Goal: Transaction & Acquisition: Purchase product/service

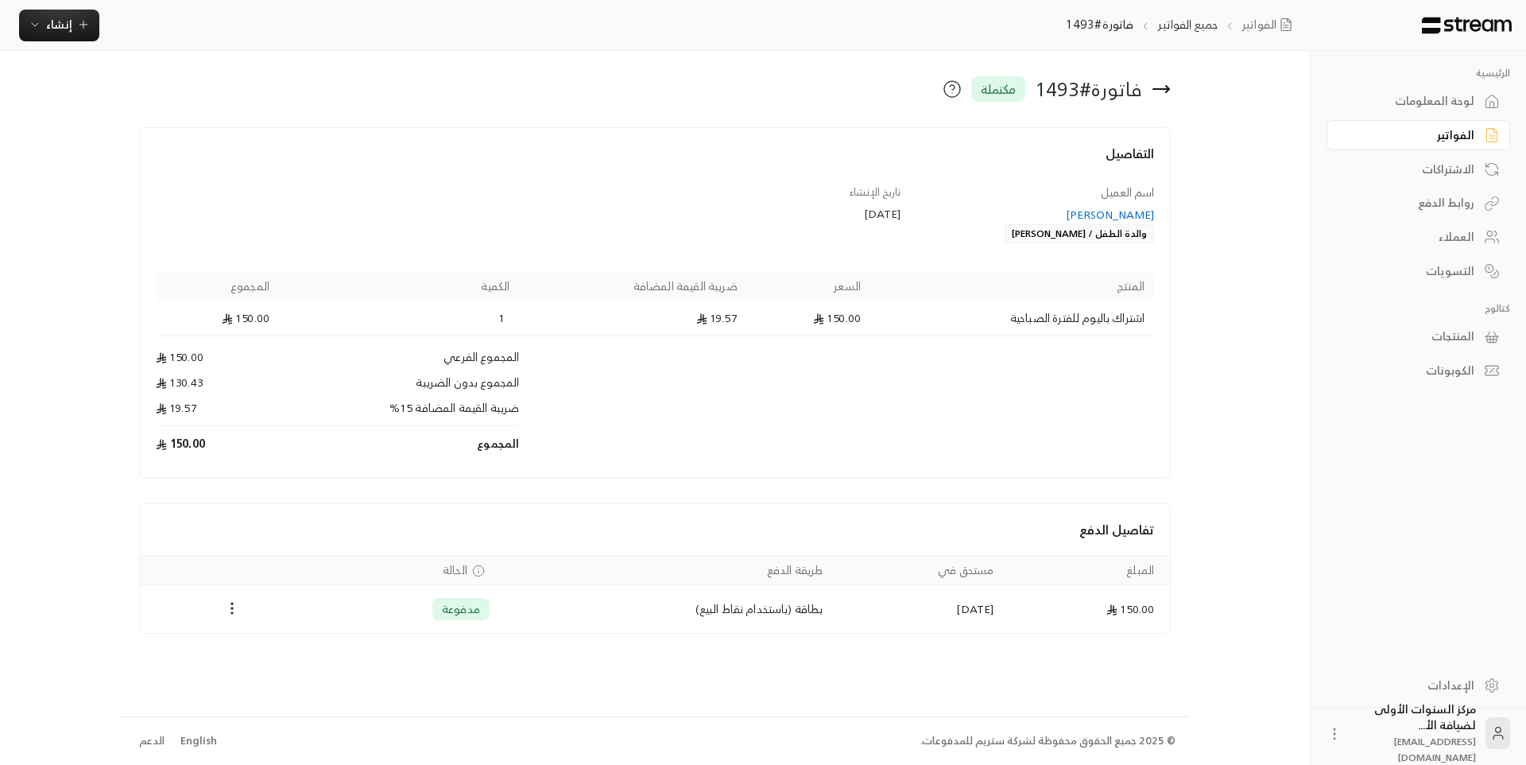
click at [237, 355] on td "150.00" at bounding box center [217, 355] width 123 height 38
click at [43, 25] on span "إنشاء" at bounding box center [59, 24] width 61 height 20
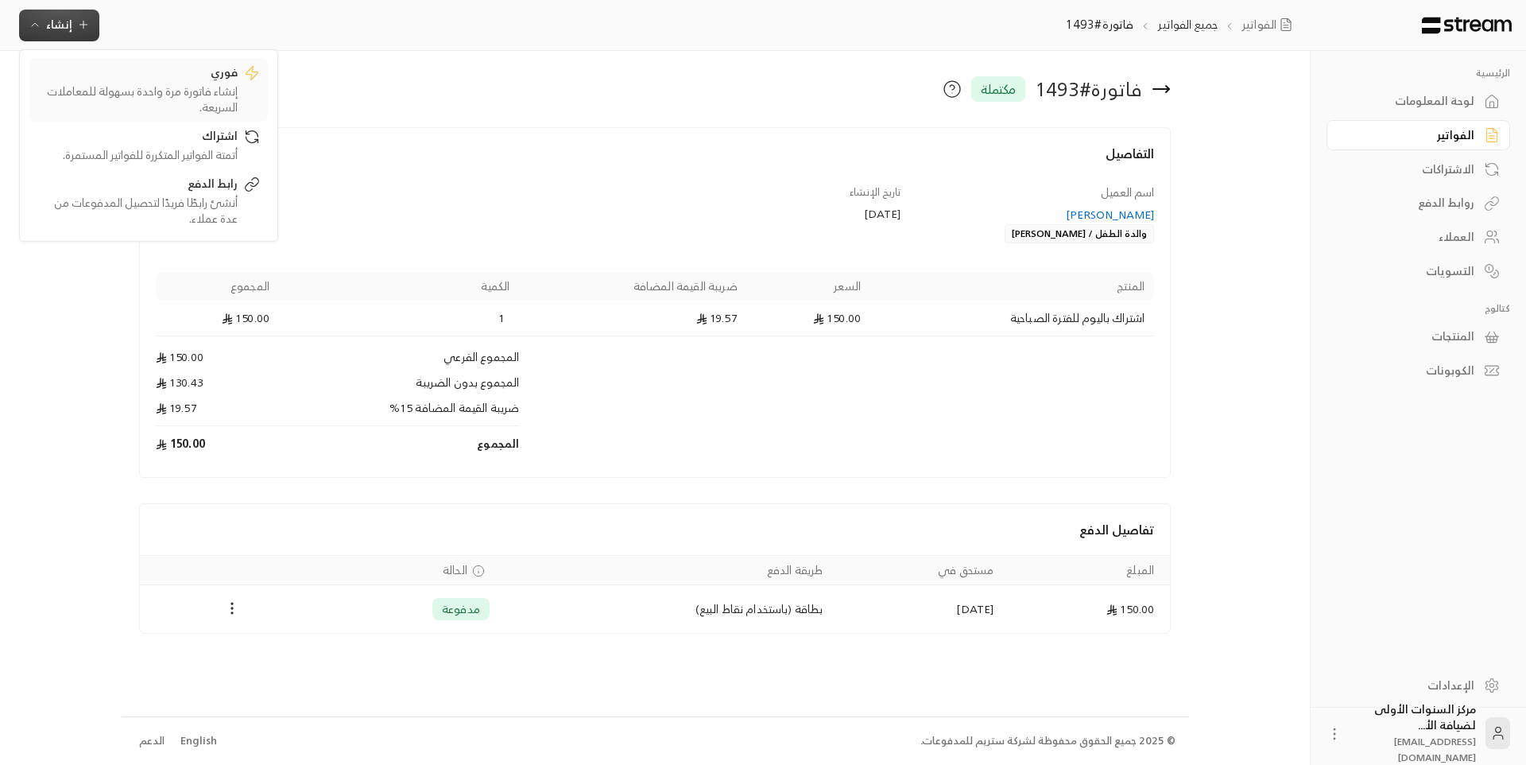
click at [129, 82] on div "فوري" at bounding box center [137, 73] width 200 height 19
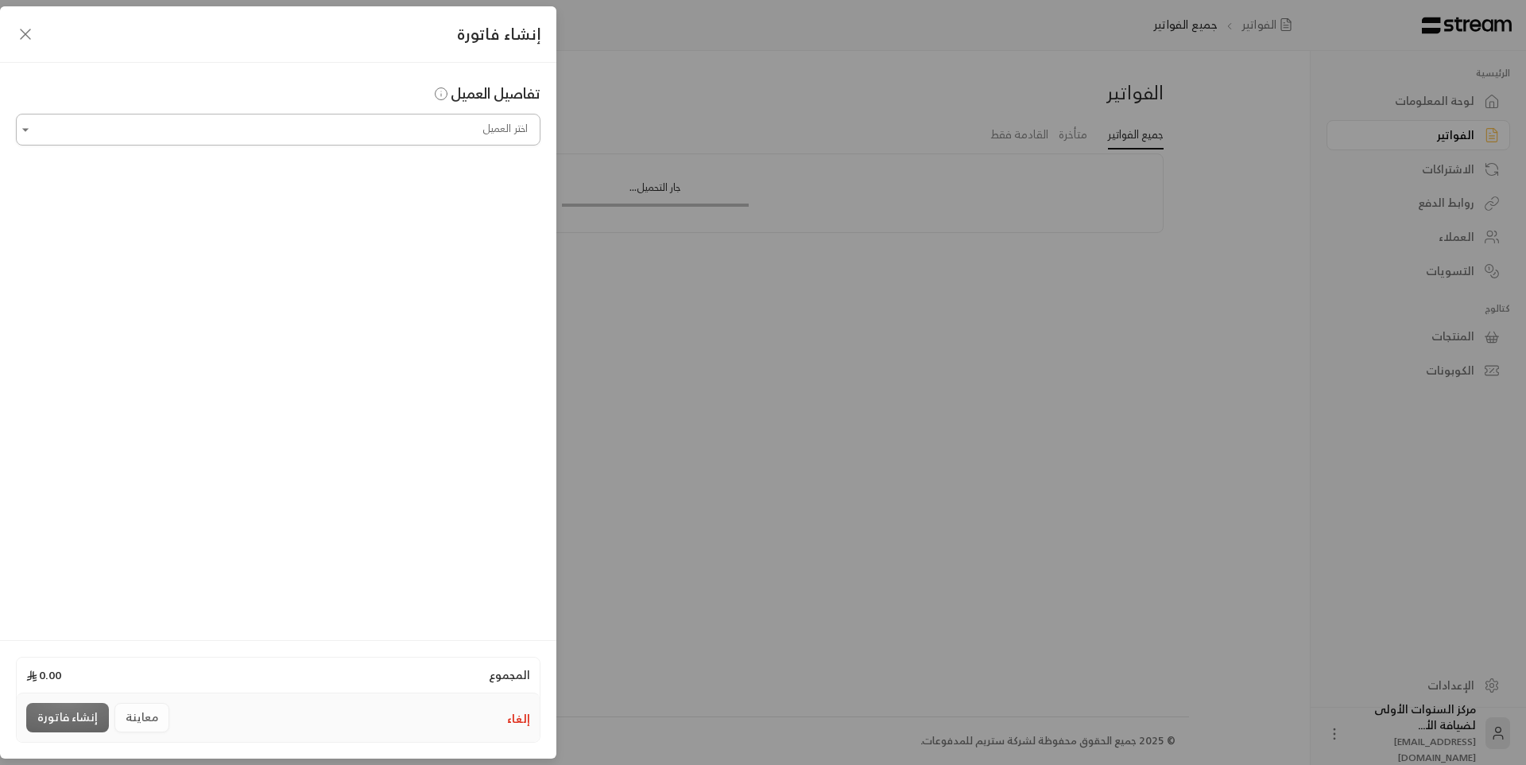
click at [418, 131] on input "اختر العميل" at bounding box center [278, 130] width 525 height 28
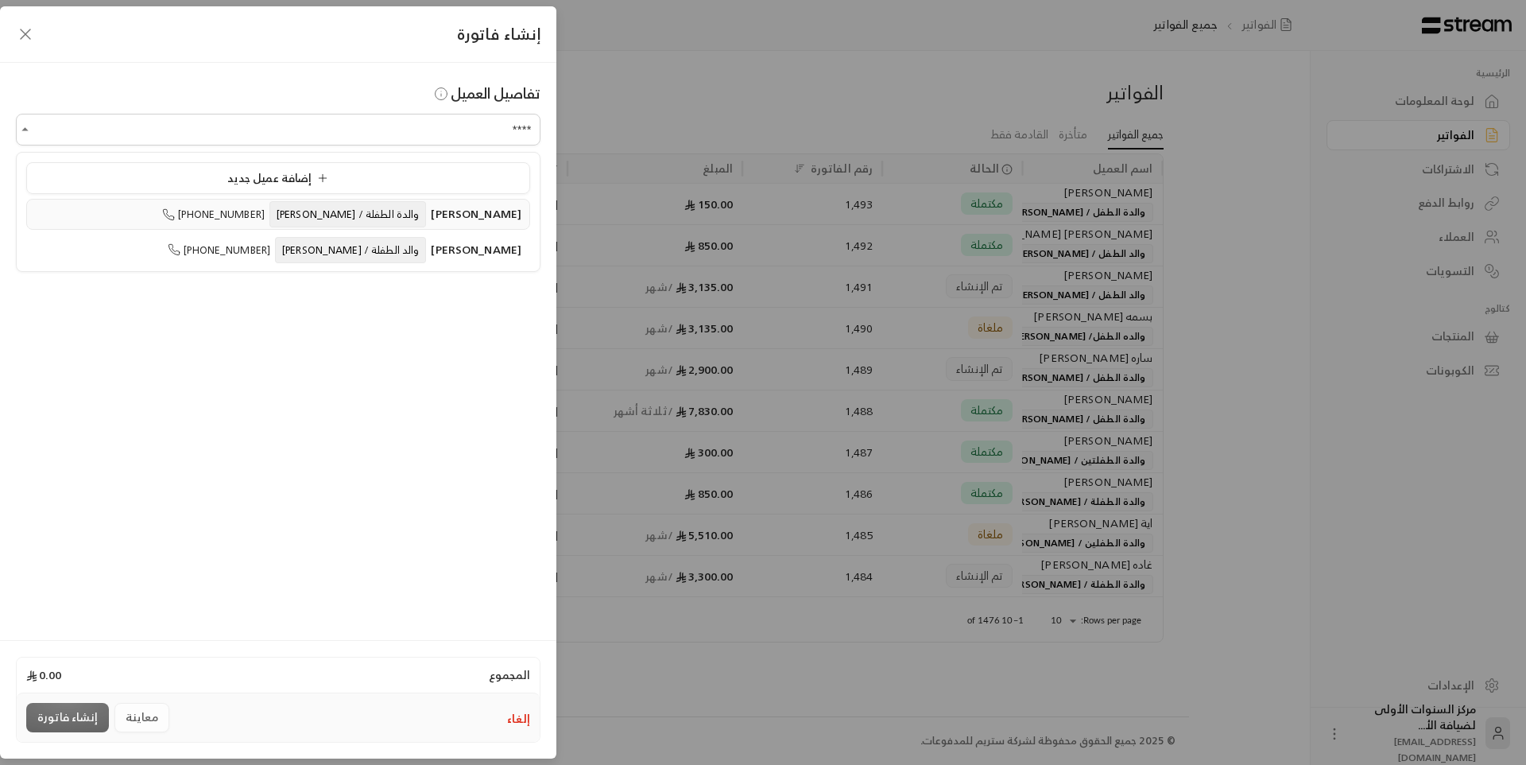
click at [382, 205] on span "والدة الطفلة / [PERSON_NAME]" at bounding box center [348, 214] width 157 height 26
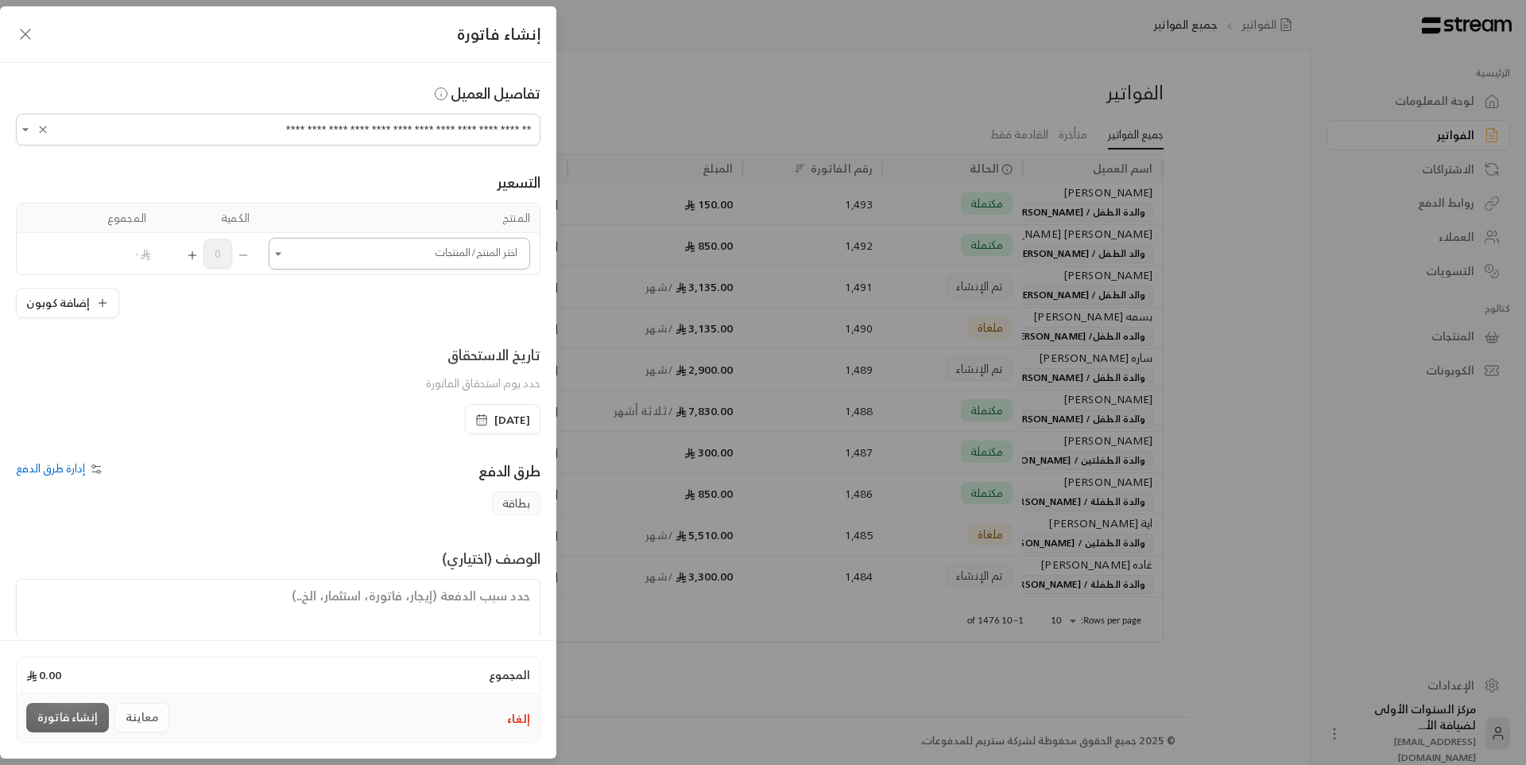
type input "**********"
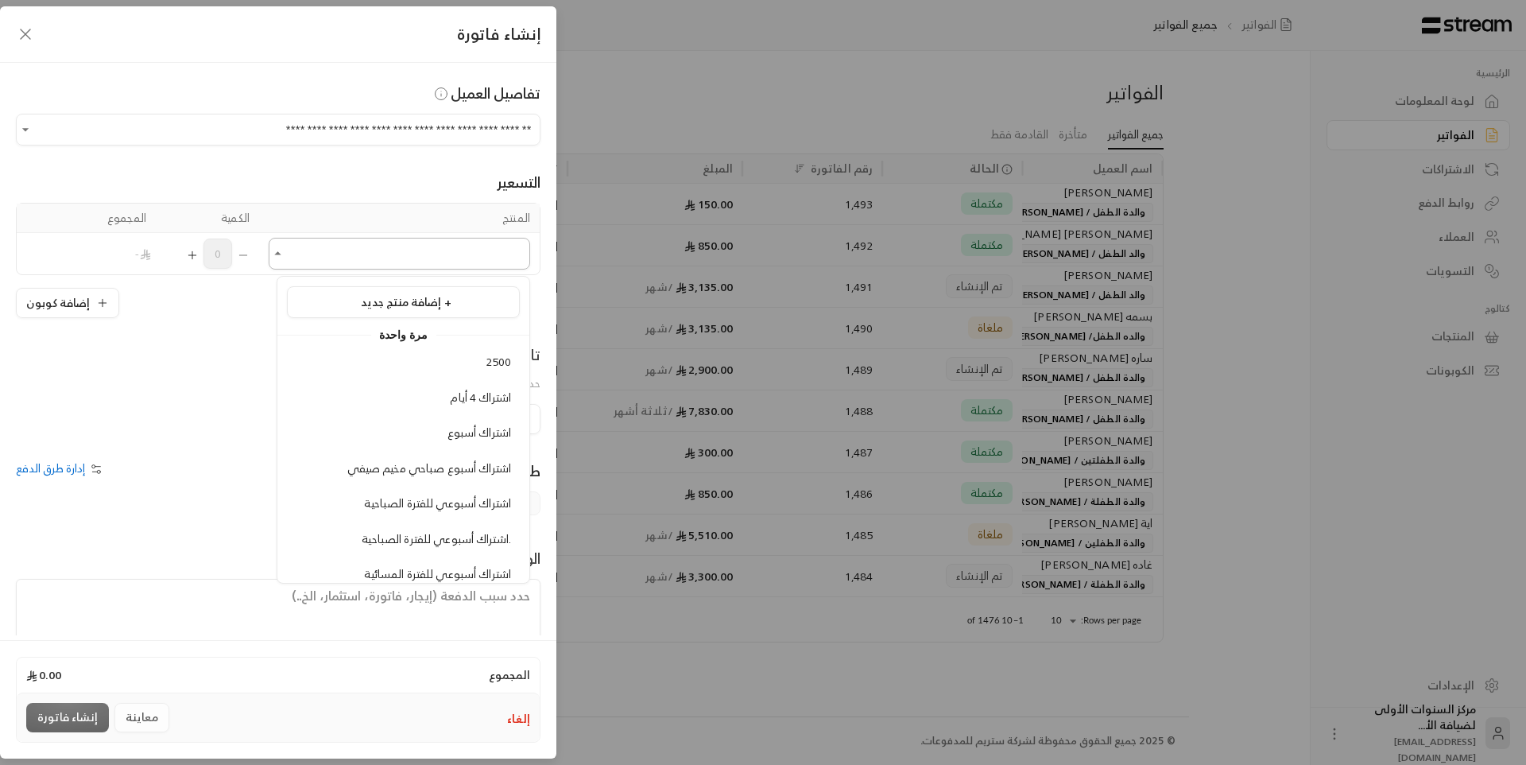
click at [398, 258] on input "اختر العميل" at bounding box center [400, 254] width 262 height 28
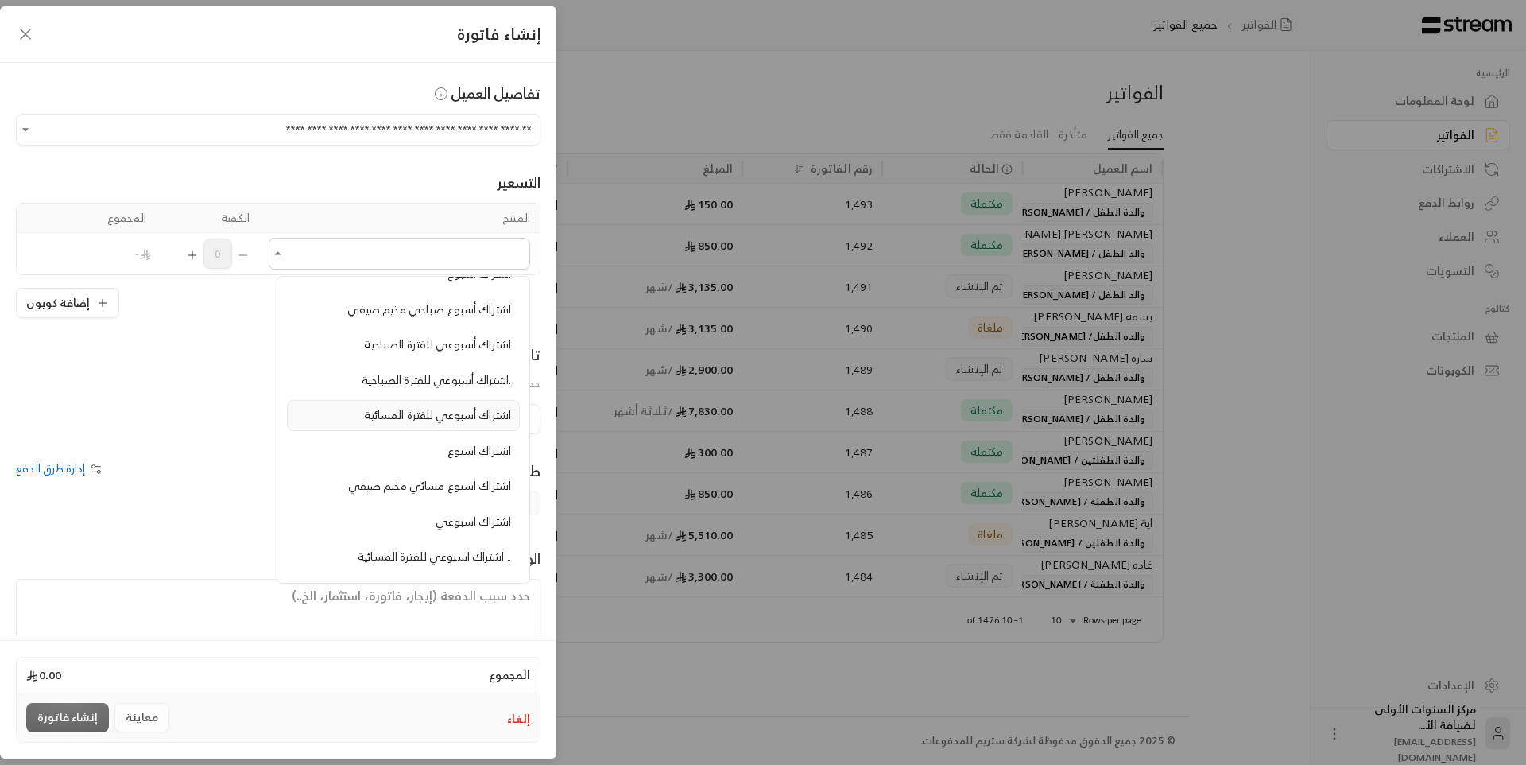
click at [435, 418] on span "اشتراك أسبوعي للفترة المسائية" at bounding box center [437, 415] width 147 height 20
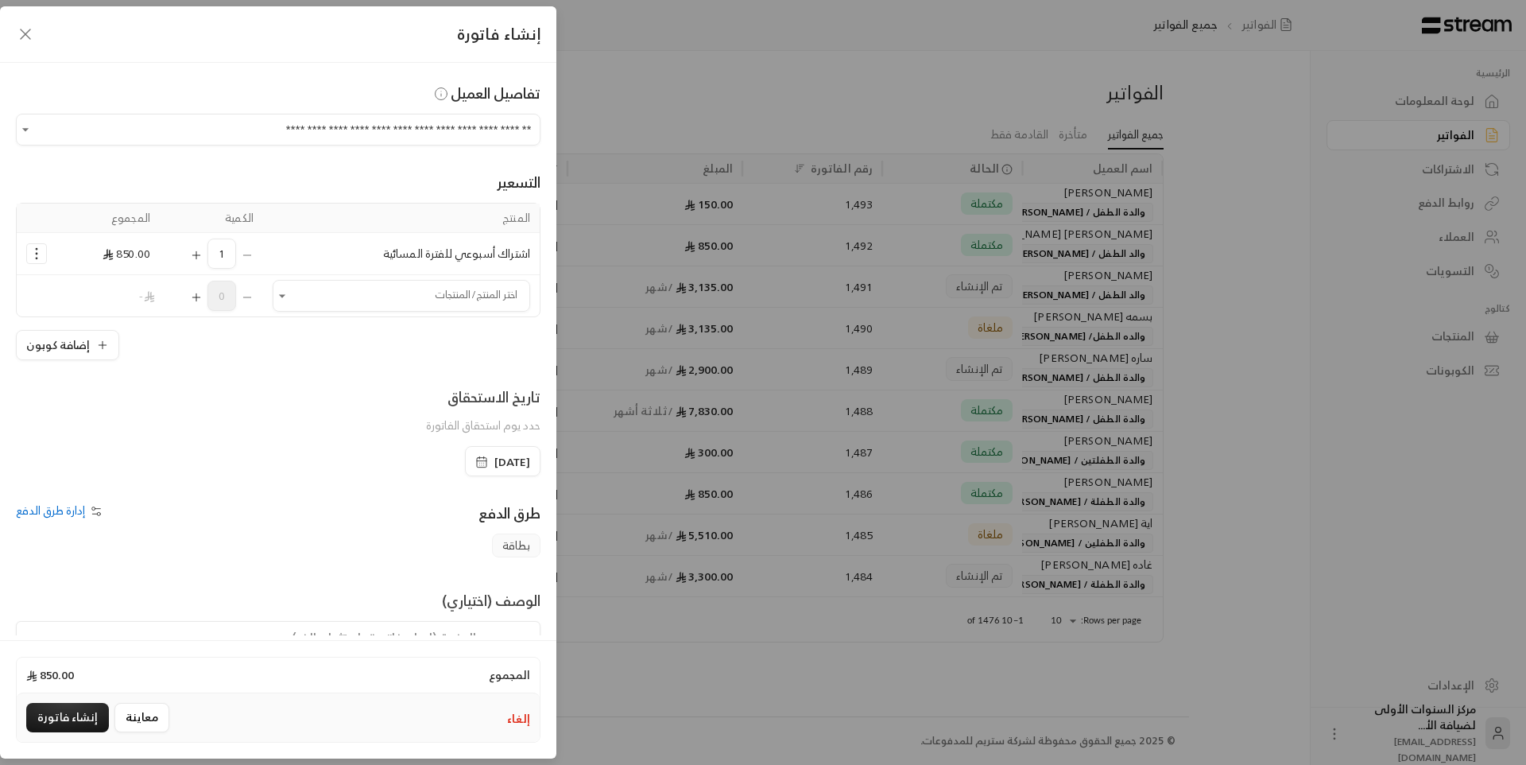
click at [199, 254] on icon "Selected Products" at bounding box center [196, 255] width 13 height 13
click at [498, 449] on div "[DATE]" at bounding box center [503, 461] width 76 height 30
click at [500, 459] on span "[DATE]" at bounding box center [512, 462] width 36 height 16
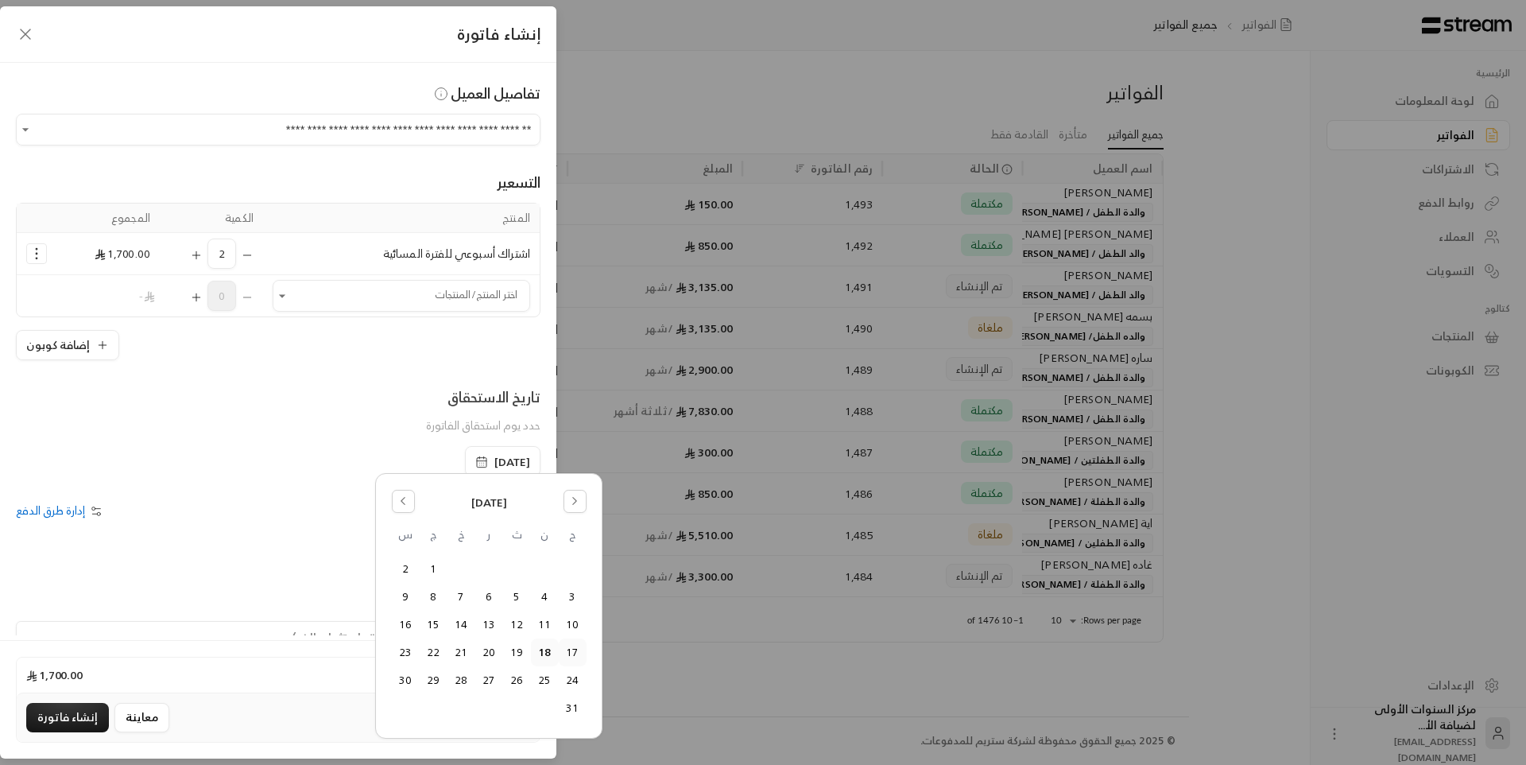
click at [576, 648] on button "17" at bounding box center [573, 652] width 26 height 26
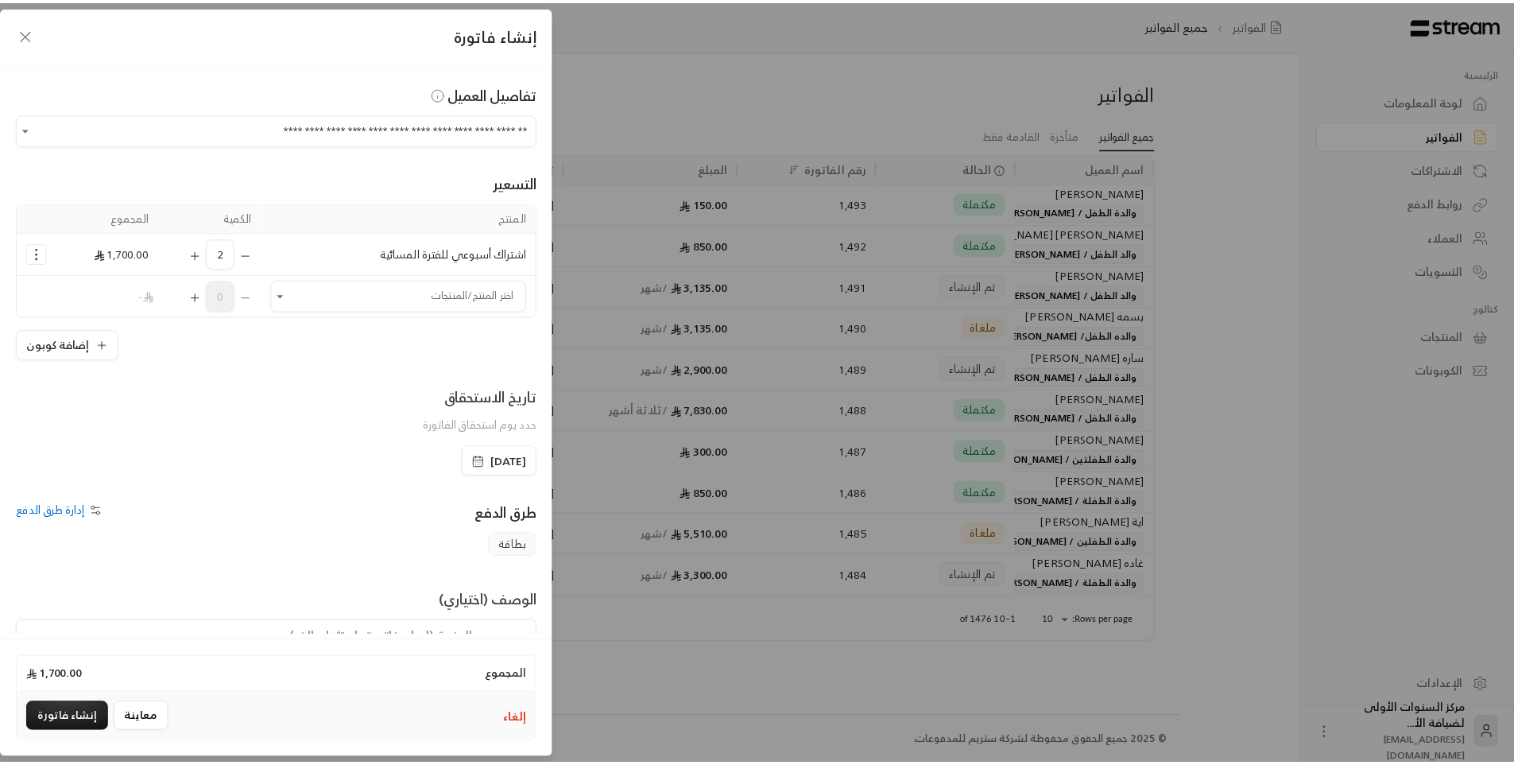
scroll to position [76, 0]
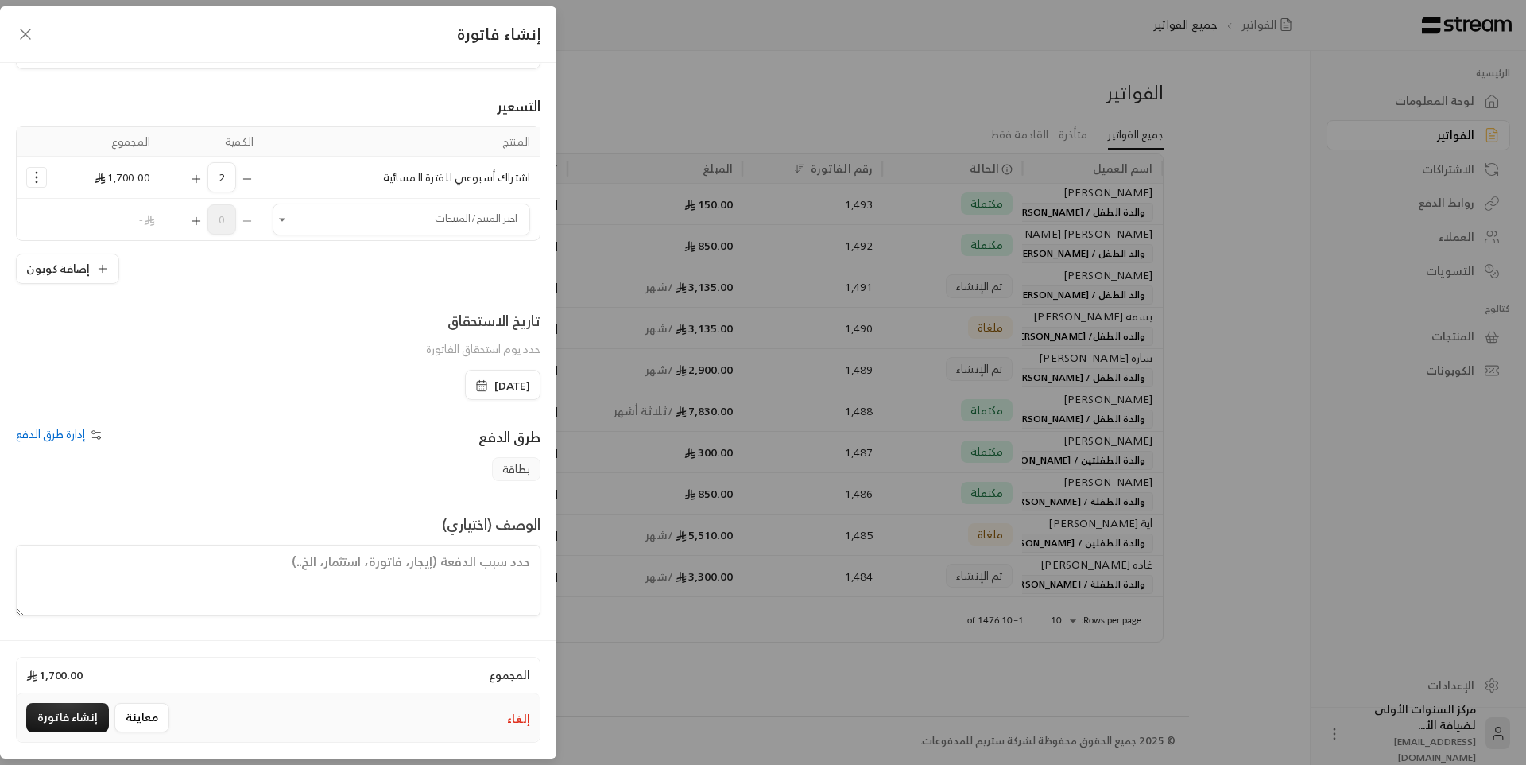
click at [479, 564] on textarea at bounding box center [278, 581] width 525 height 72
type textarea "من تاريخ [DATE] حتى تاريخ [DATE]"
click at [66, 712] on button "إنشاء فاتورة" at bounding box center [67, 717] width 83 height 29
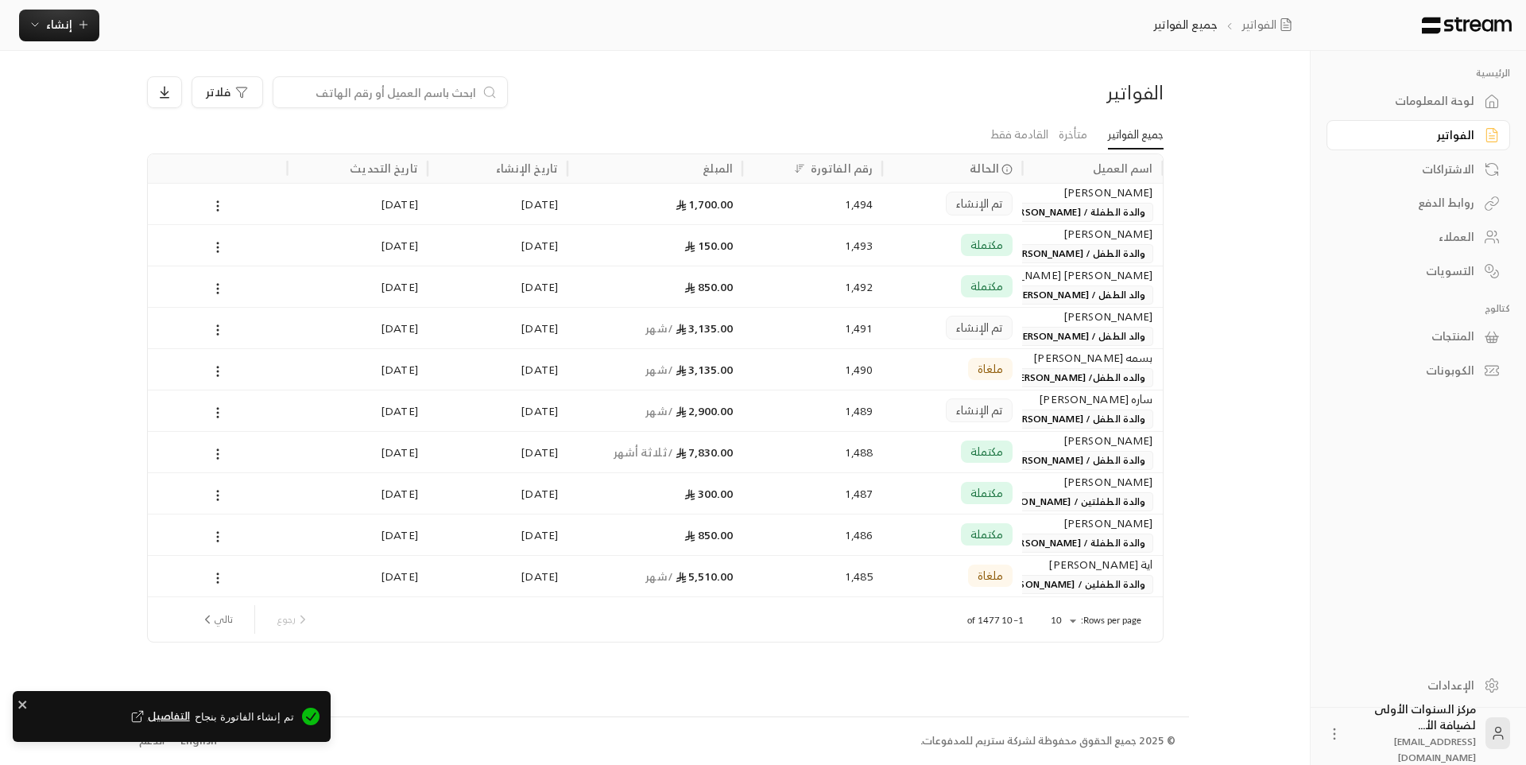
click at [1065, 211] on span "والدة الطفلة / [PERSON_NAME]" at bounding box center [1076, 212] width 154 height 19
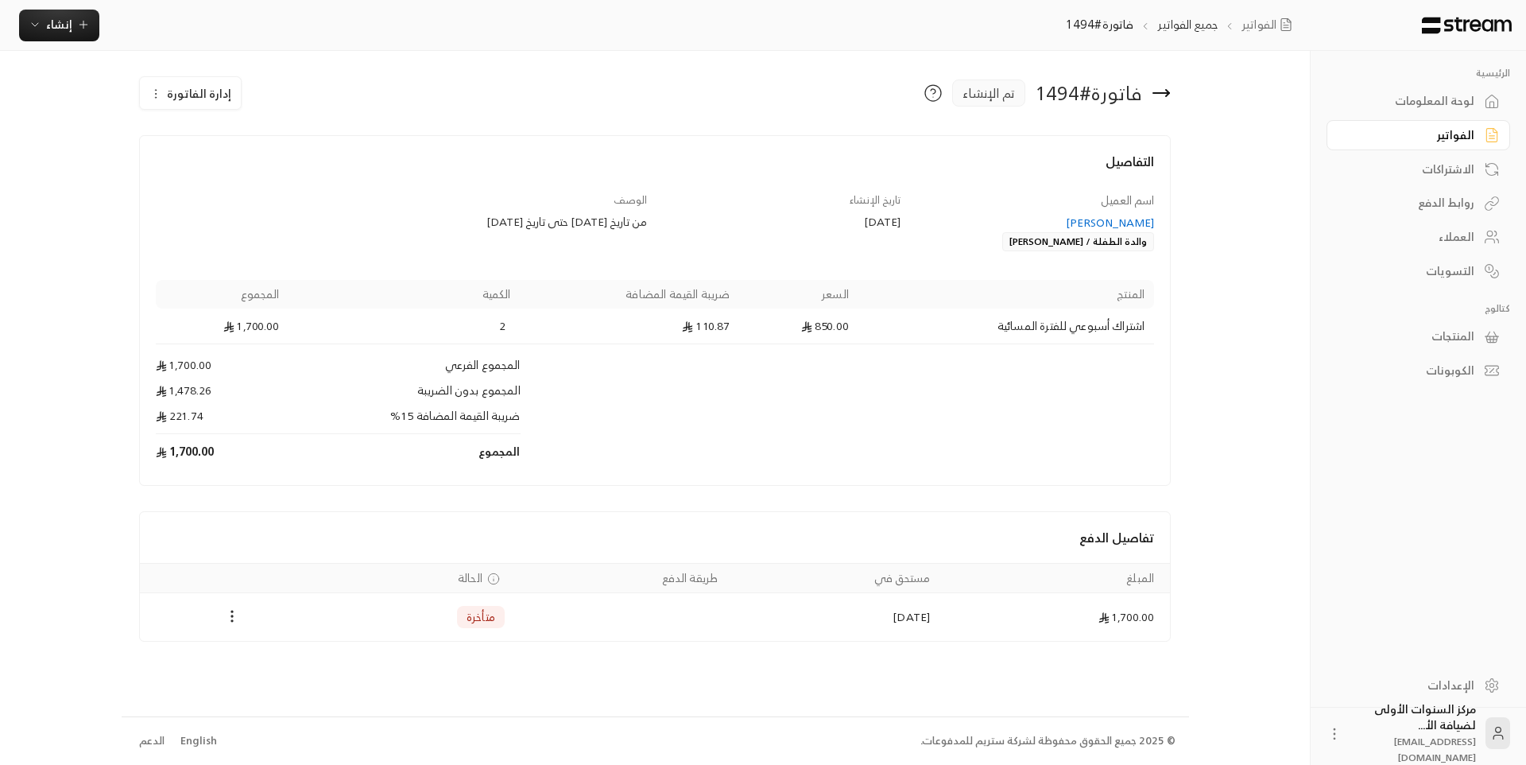
click at [1115, 217] on div "[PERSON_NAME]" at bounding box center [1036, 223] width 239 height 16
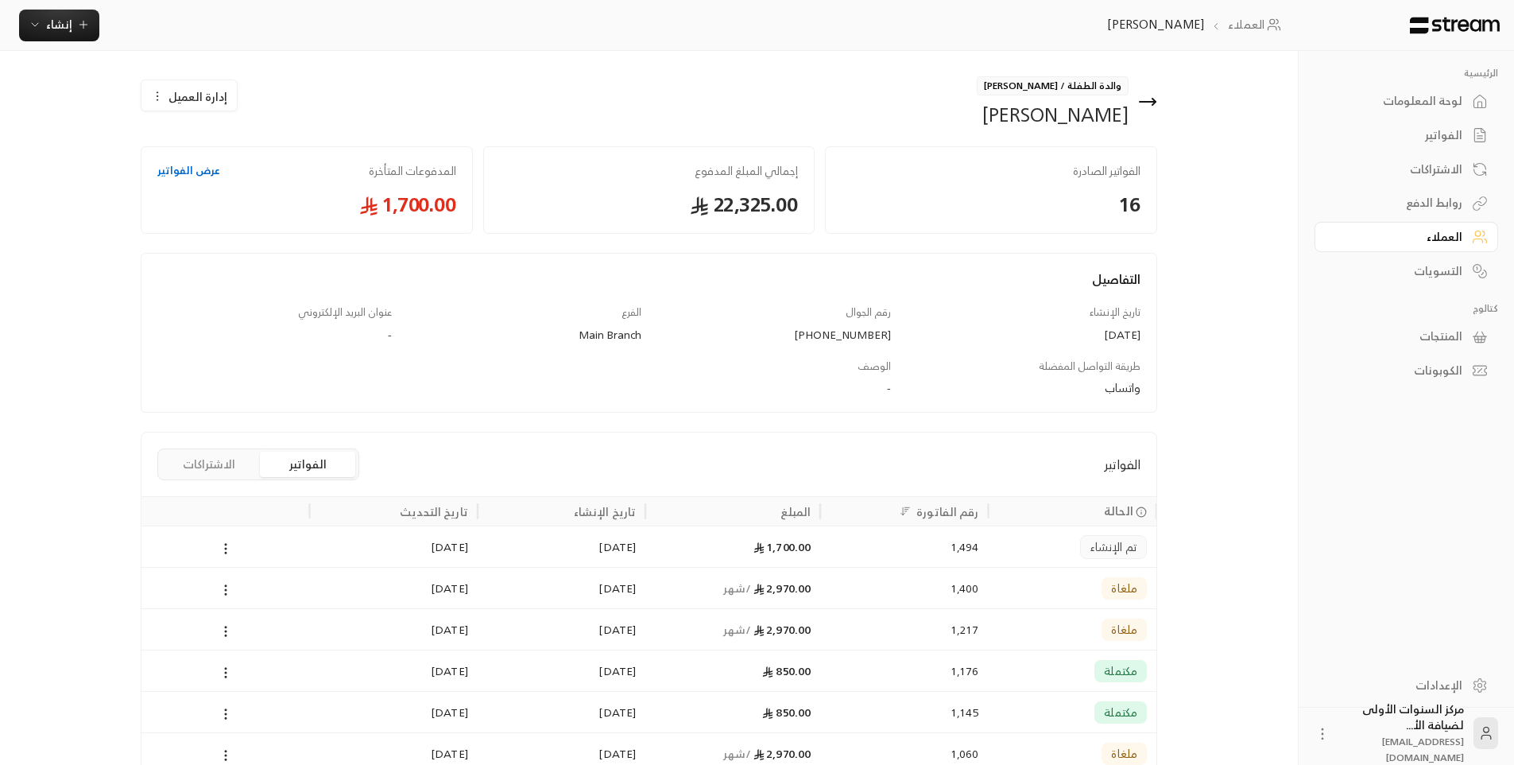
scroll to position [80, 0]
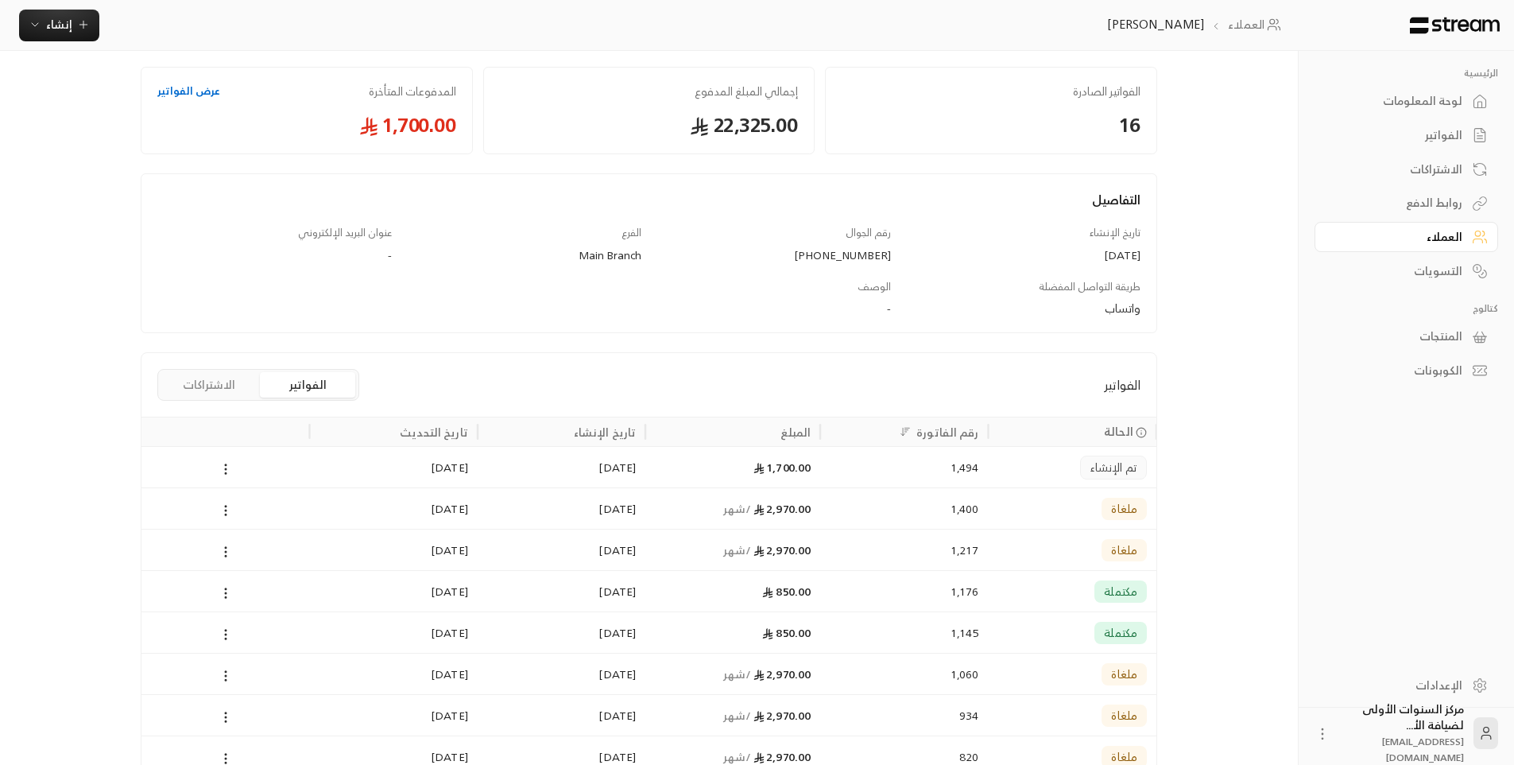
click at [1445, 140] on div "الفواتير" at bounding box center [1399, 135] width 128 height 16
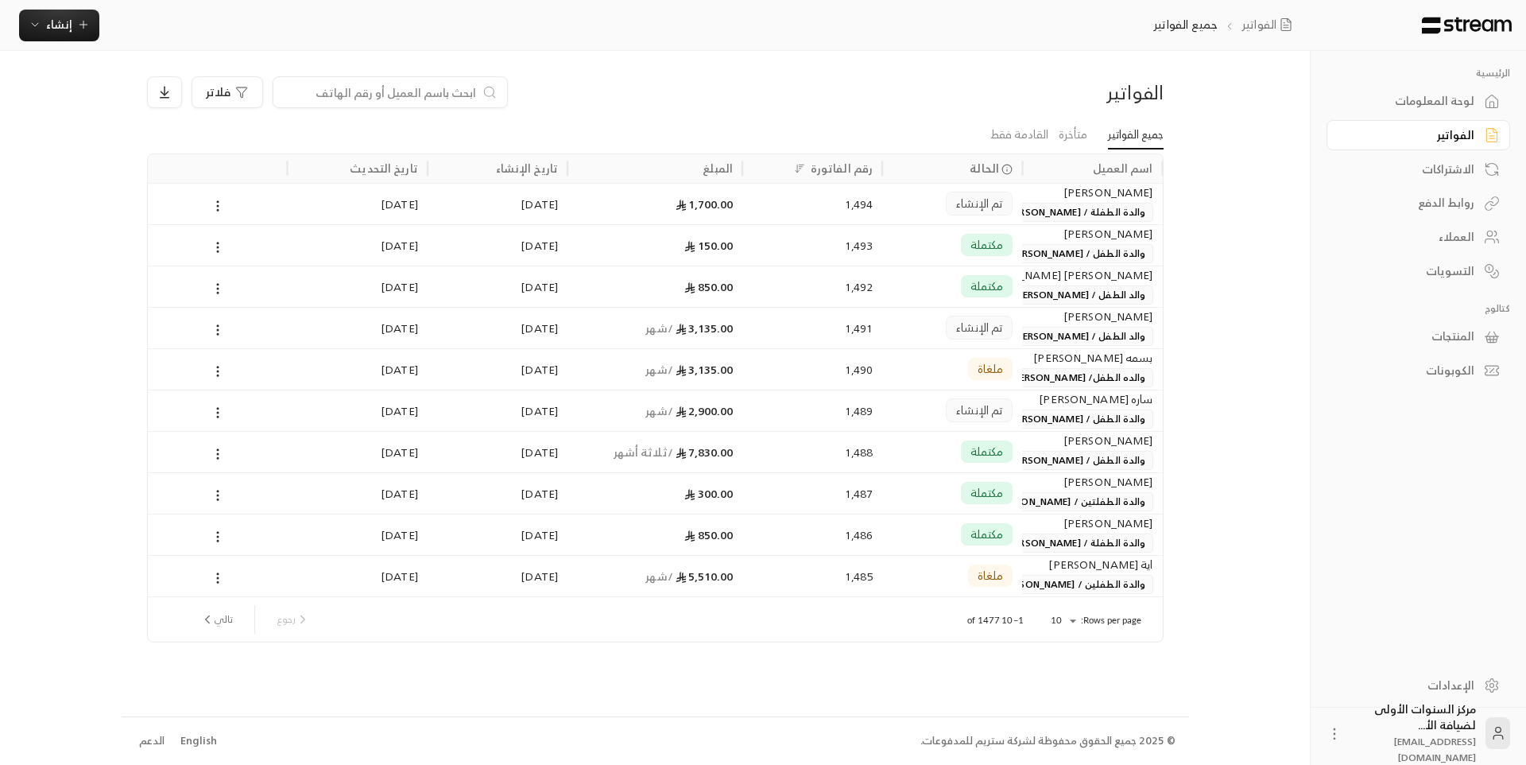
click at [480, 91] on div at bounding box center [390, 92] width 235 height 32
click at [471, 91] on input at bounding box center [380, 91] width 194 height 17
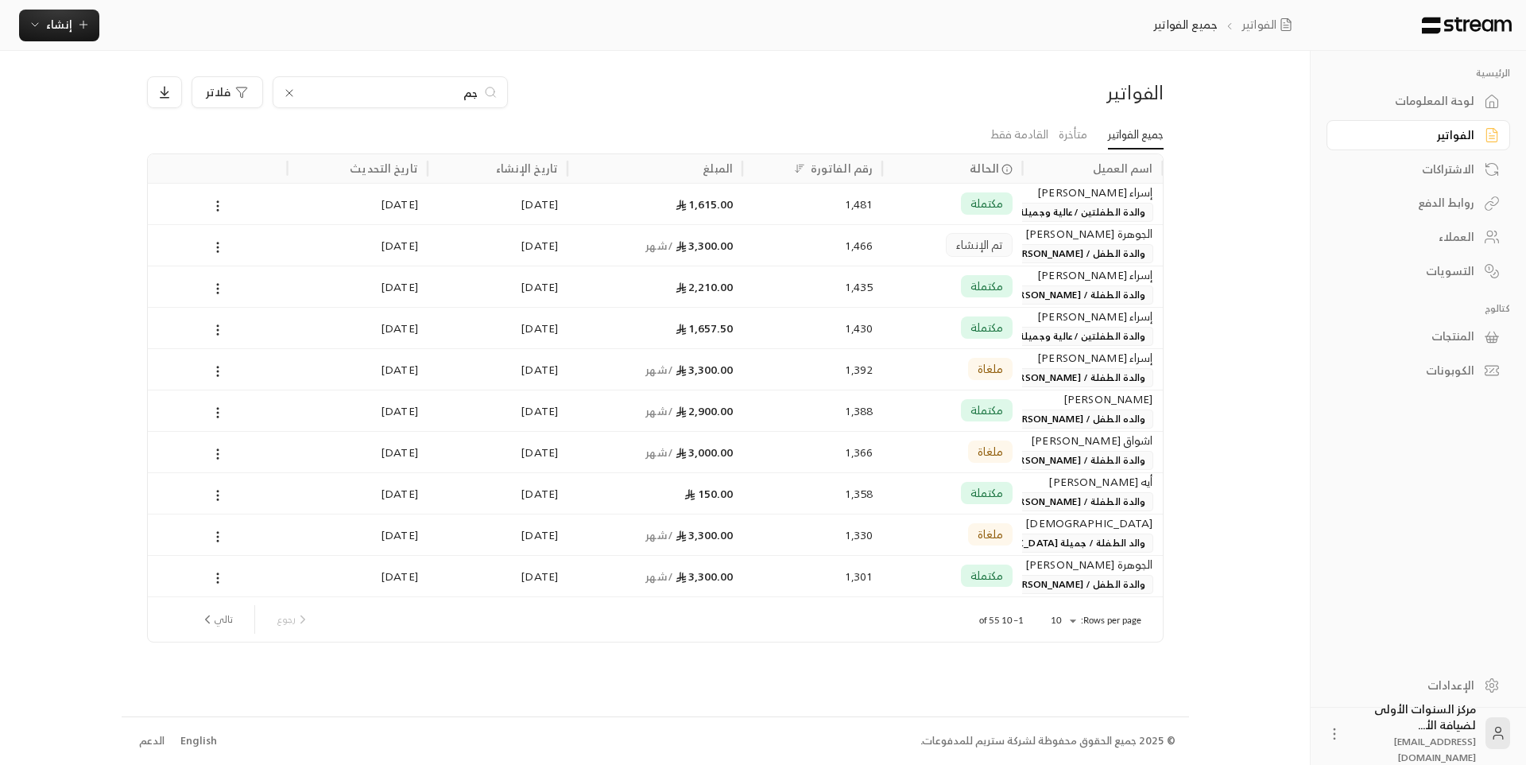
type input "جم"
click at [844, 218] on div "1,481" at bounding box center [812, 204] width 121 height 41
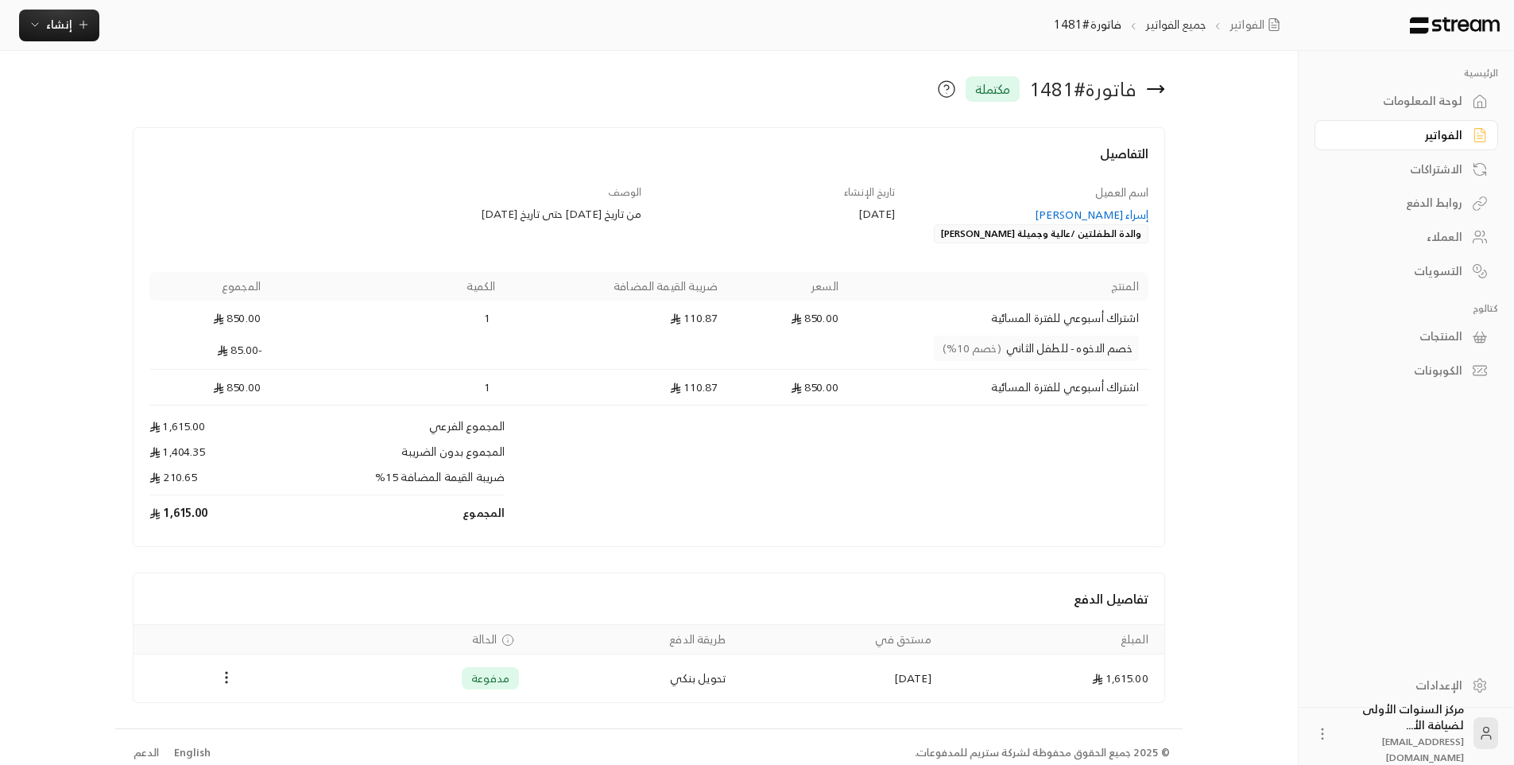
click at [1102, 210] on div "إسراء [PERSON_NAME]" at bounding box center [1029, 215] width 239 height 16
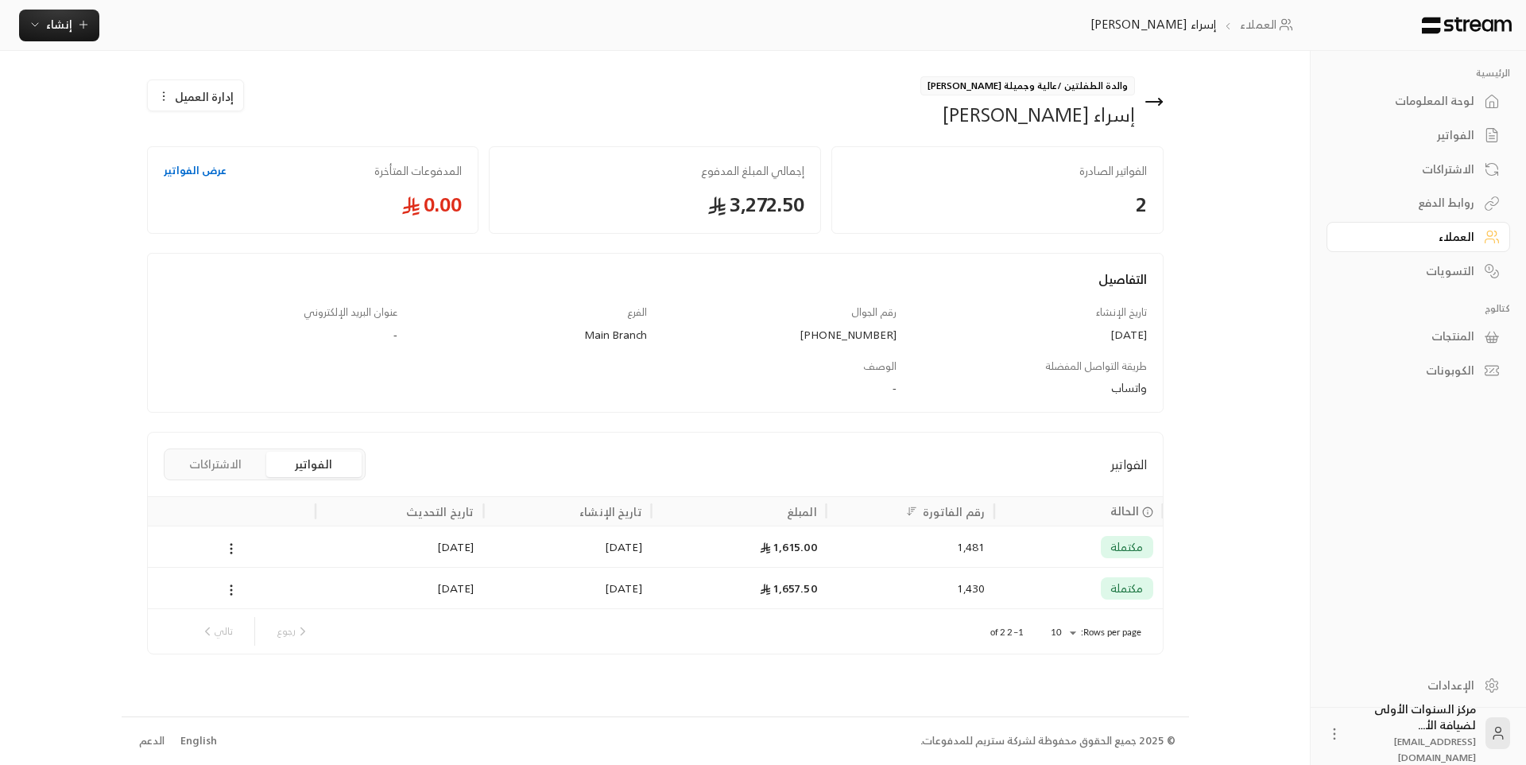
click at [1155, 103] on icon at bounding box center [1154, 101] width 19 height 19
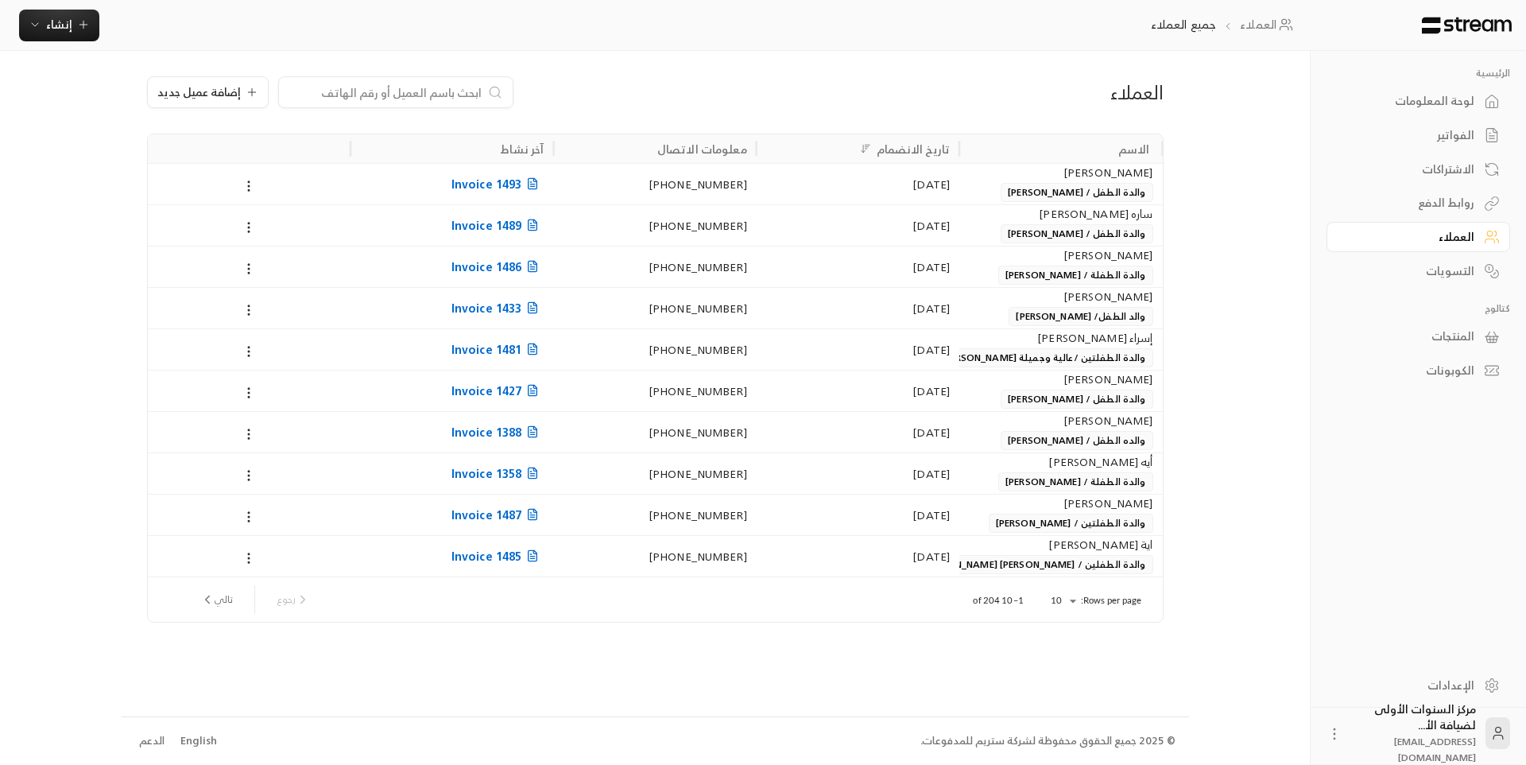
click at [448, 93] on input at bounding box center [386, 91] width 194 height 17
type input "جم"
click at [801, 181] on div "[DATE]" at bounding box center [858, 184] width 184 height 41
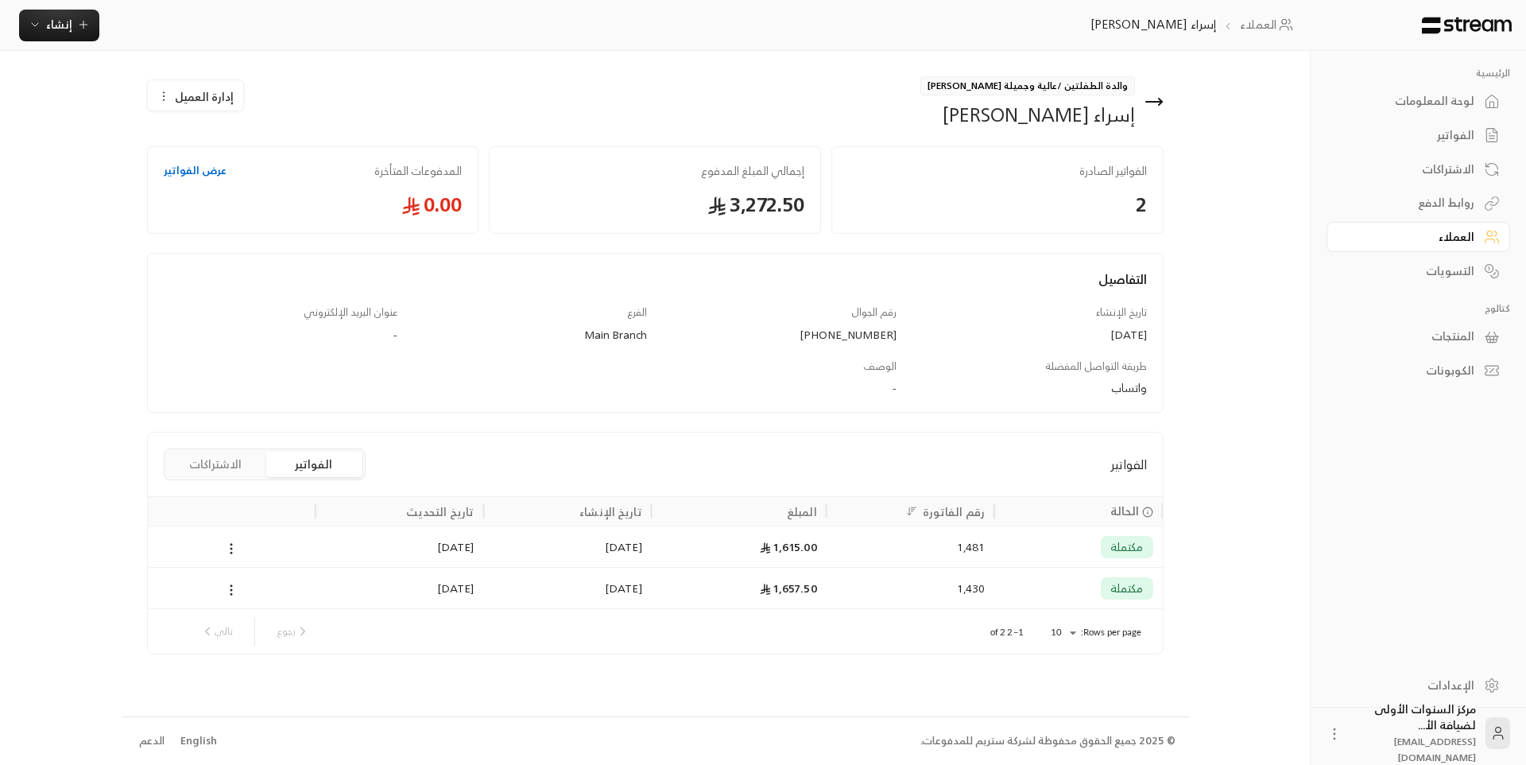
click at [756, 552] on div "1,615.00" at bounding box center [739, 546] width 156 height 41
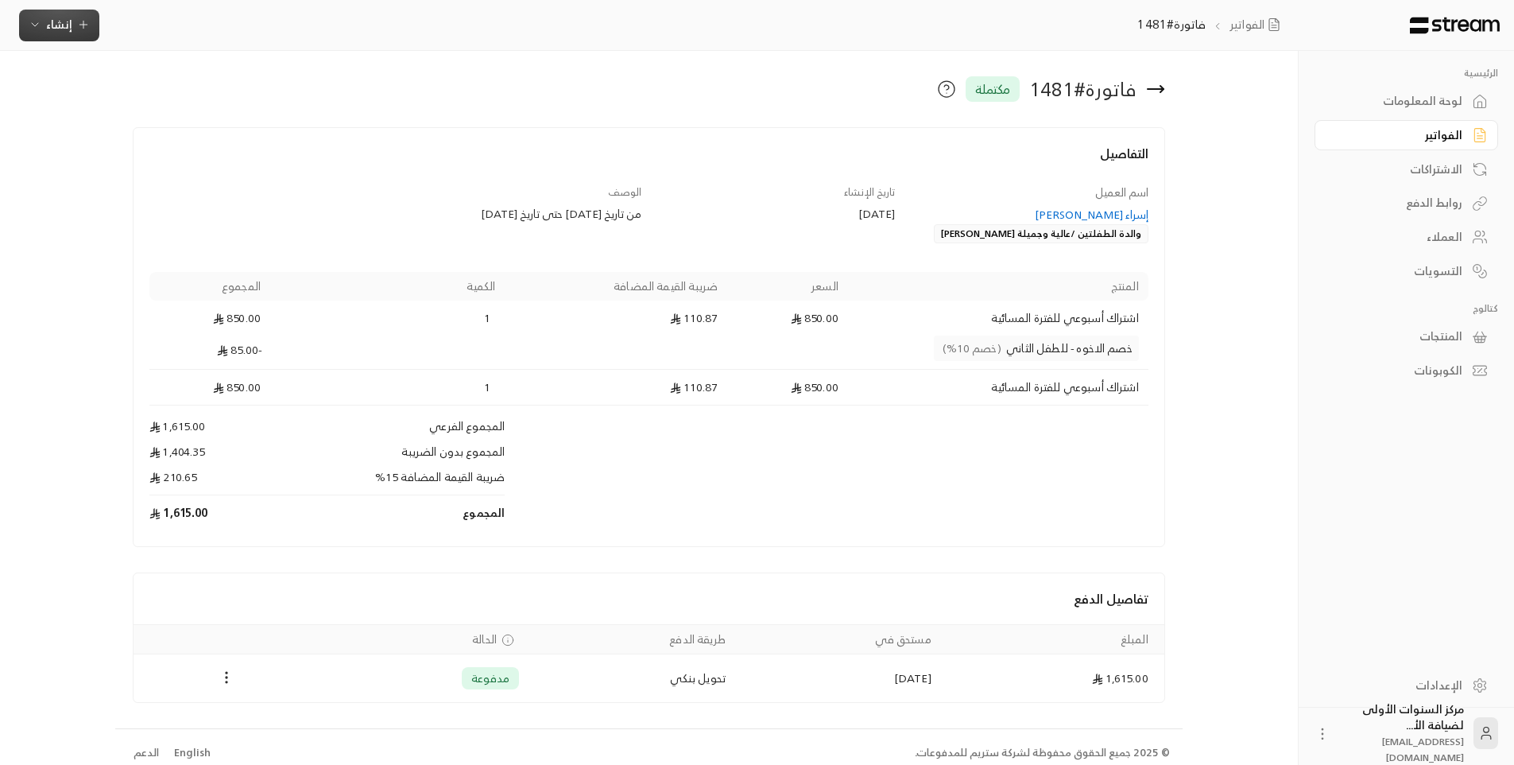
click at [71, 35] on button "إنشاء" at bounding box center [59, 26] width 80 height 32
click at [187, 85] on div "إنشاء فاتورة مرة واحدة بسهولة للمعاملات السريعة." at bounding box center [137, 99] width 200 height 32
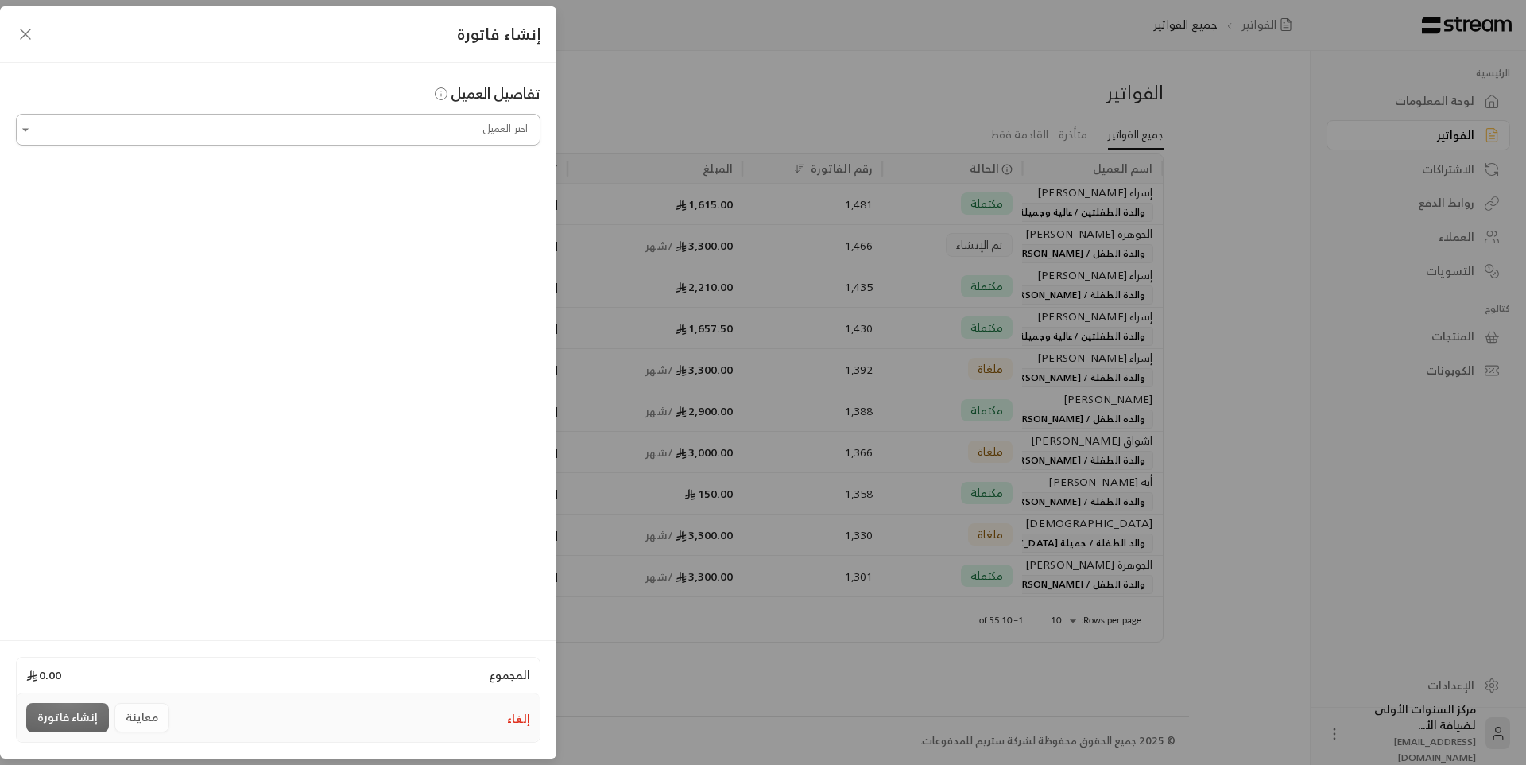
click at [378, 132] on input "اختر العميل" at bounding box center [278, 130] width 525 height 28
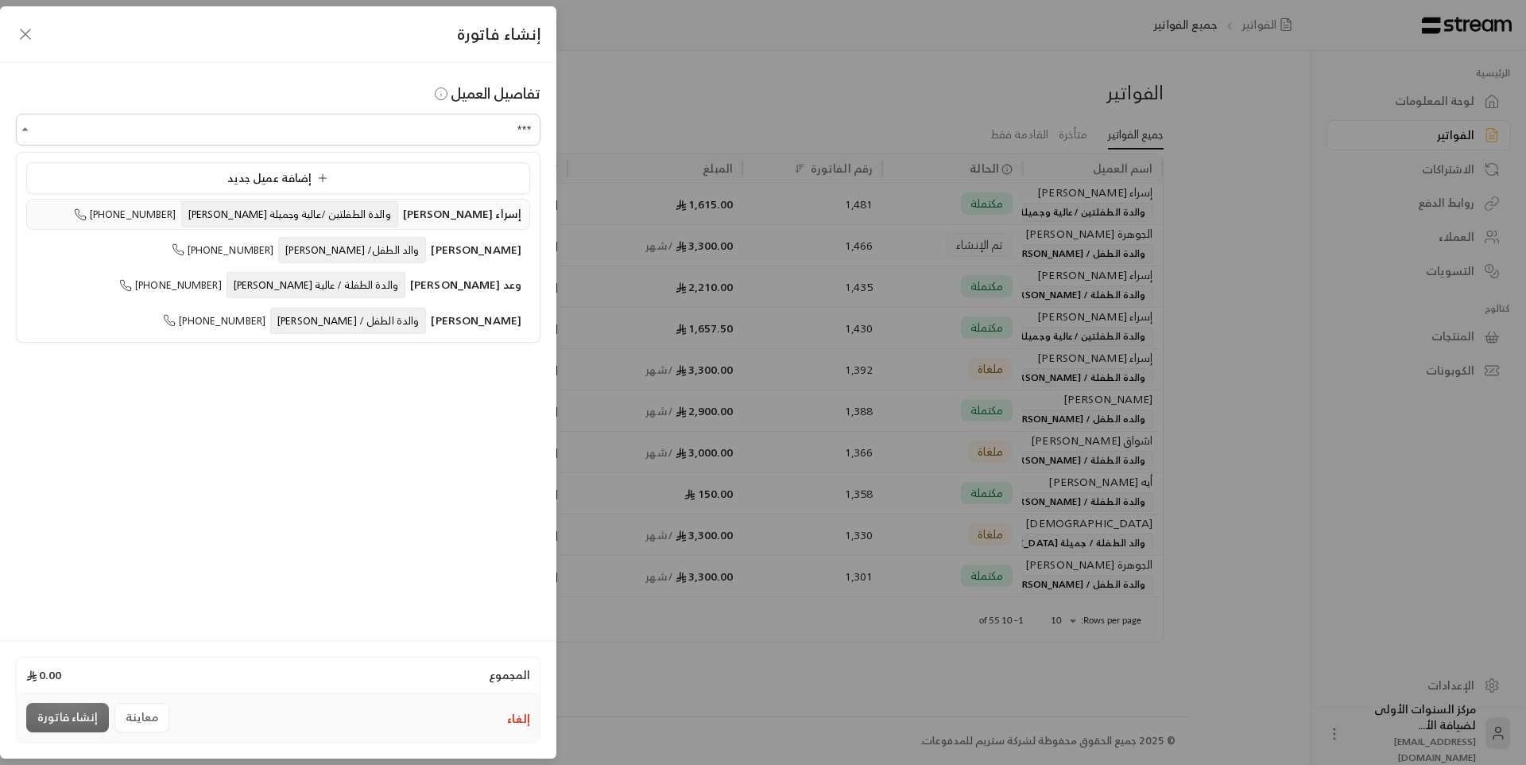
click at [375, 217] on span "والدة الطفلتين /عالية وجميلة [PERSON_NAME]" at bounding box center [289, 214] width 217 height 26
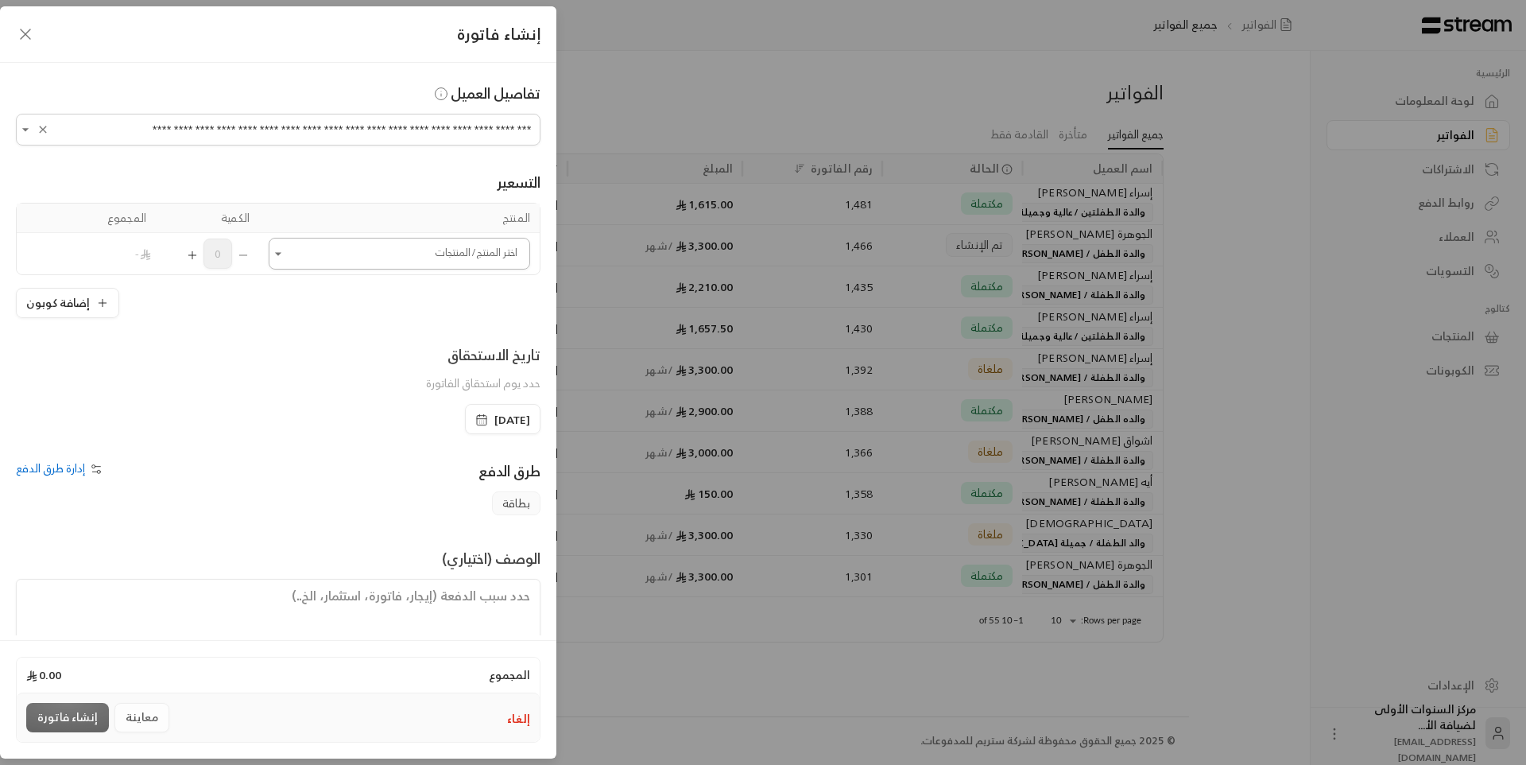
type input "**********"
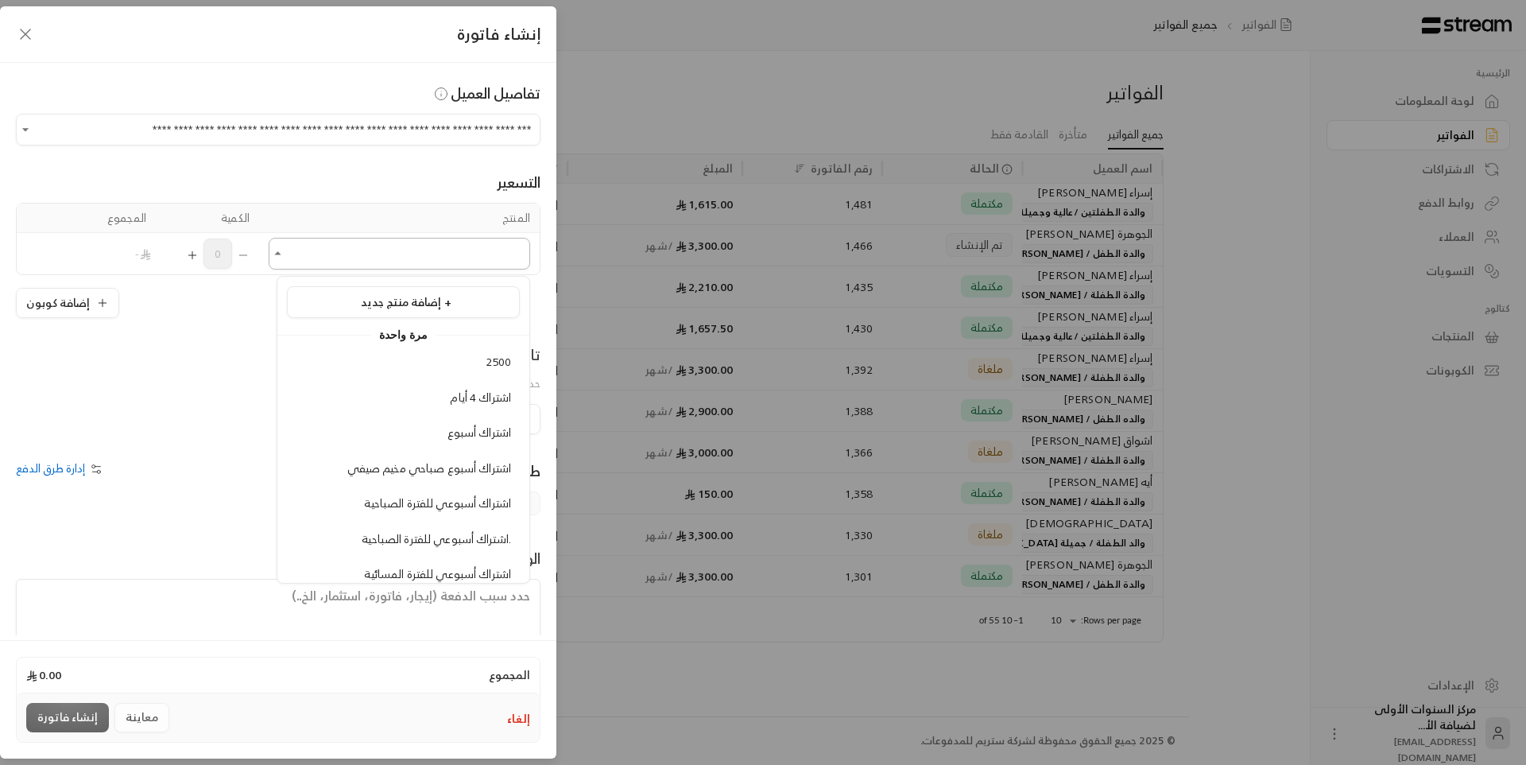
click at [366, 264] on input "اختر العميل" at bounding box center [400, 254] width 262 height 28
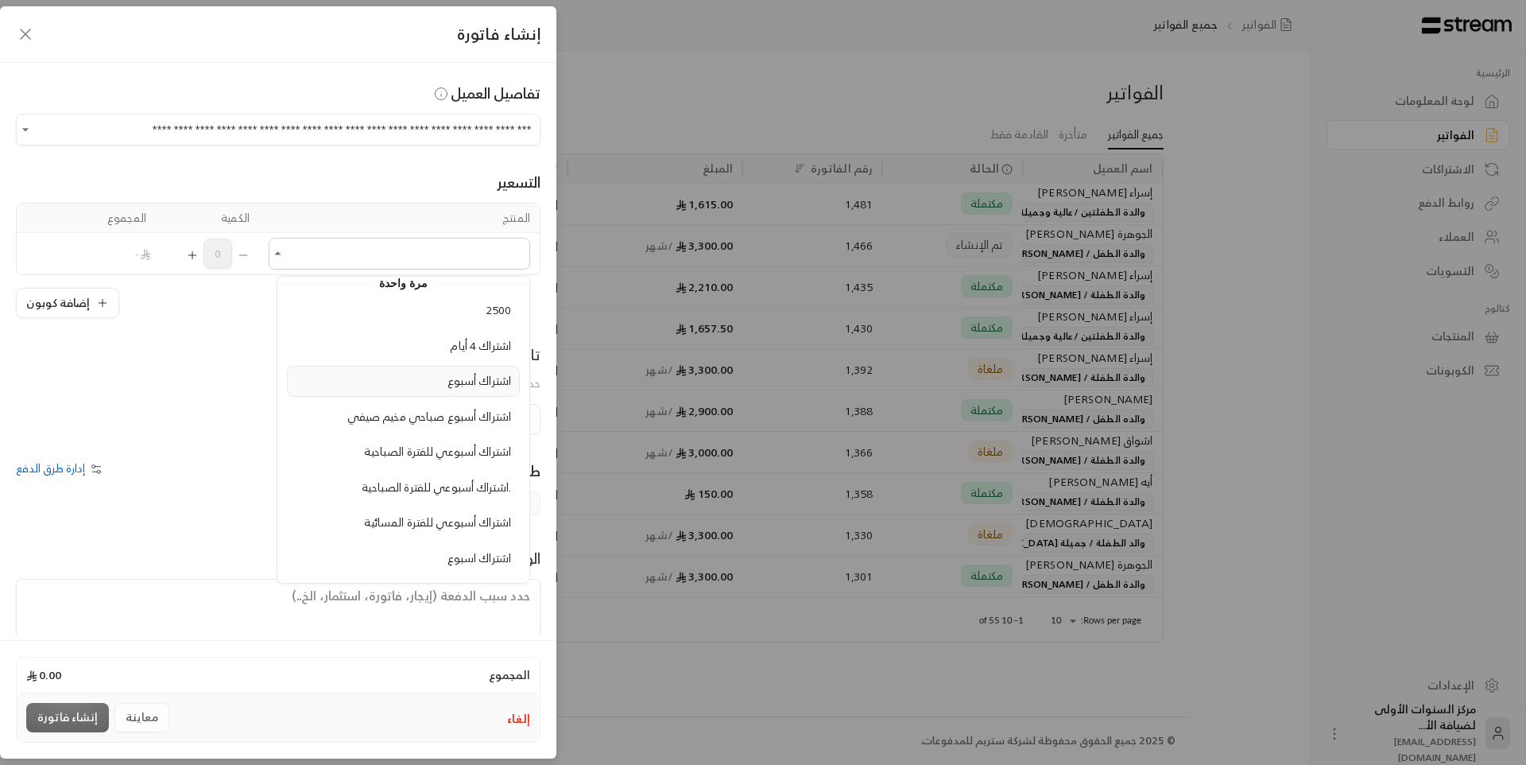
scroll to position [80, 0]
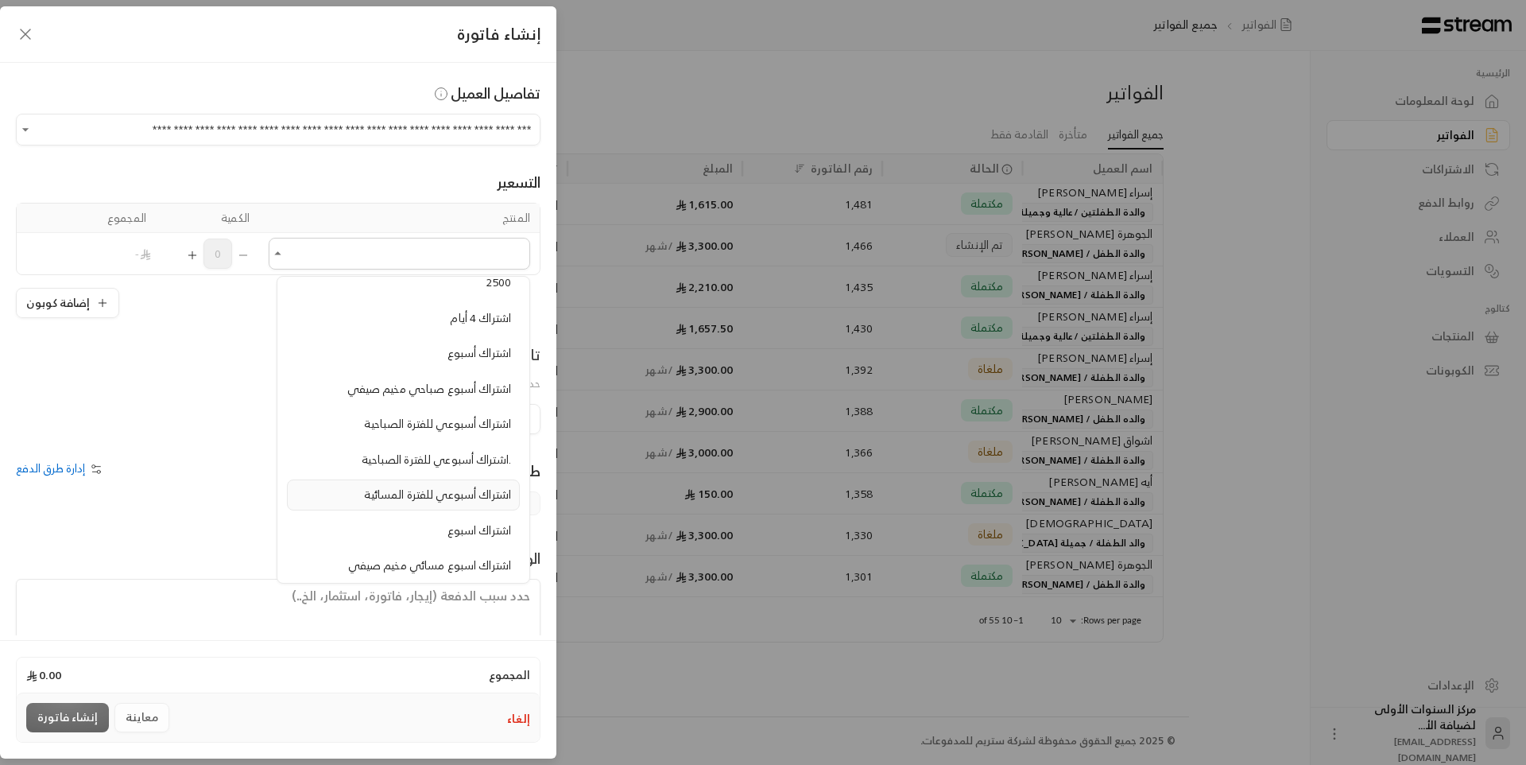
click at [430, 500] on span "اشتراك أسبوعي للفترة المسائية" at bounding box center [437, 494] width 147 height 20
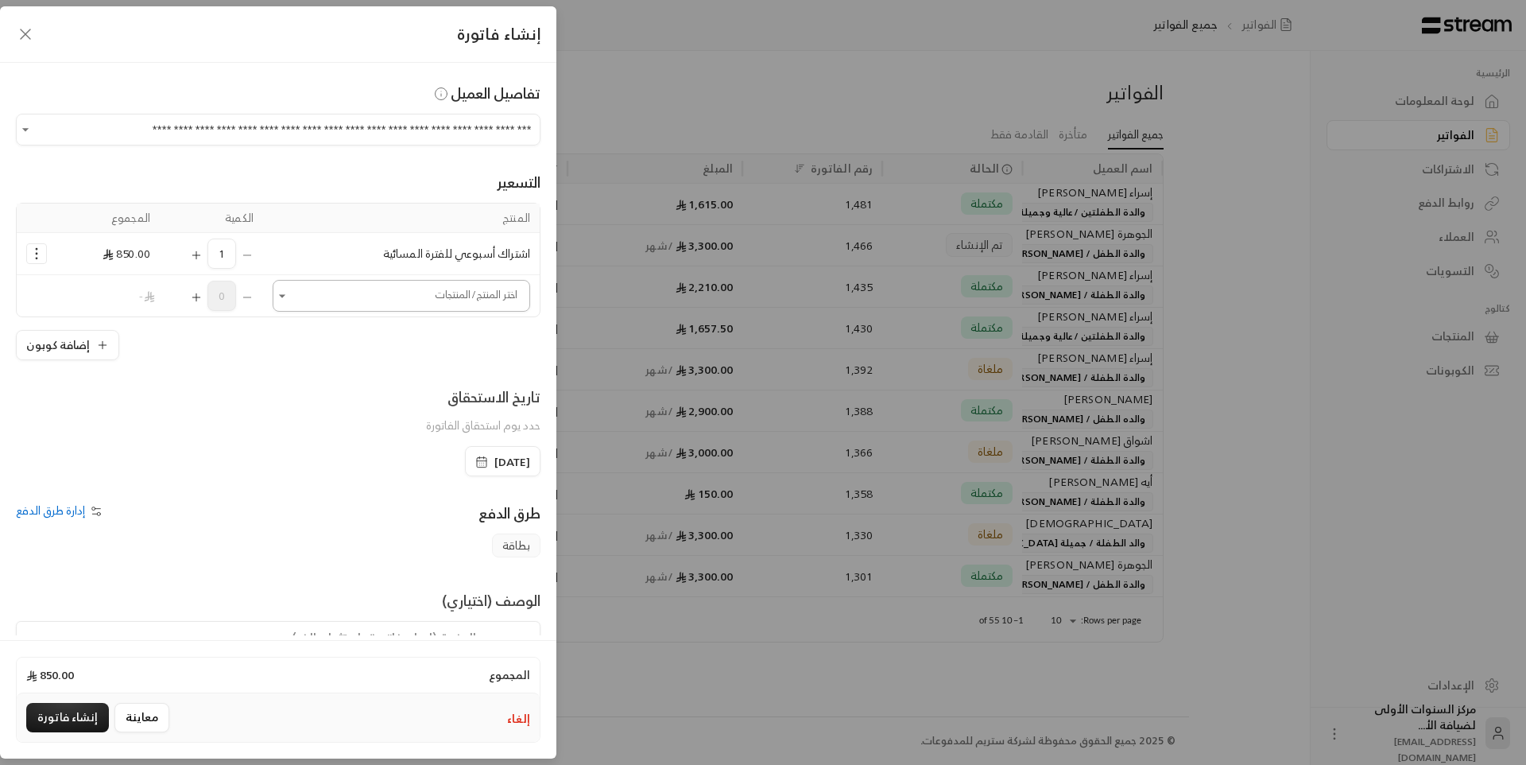
click at [376, 297] on input "اختر العميل" at bounding box center [402, 296] width 258 height 28
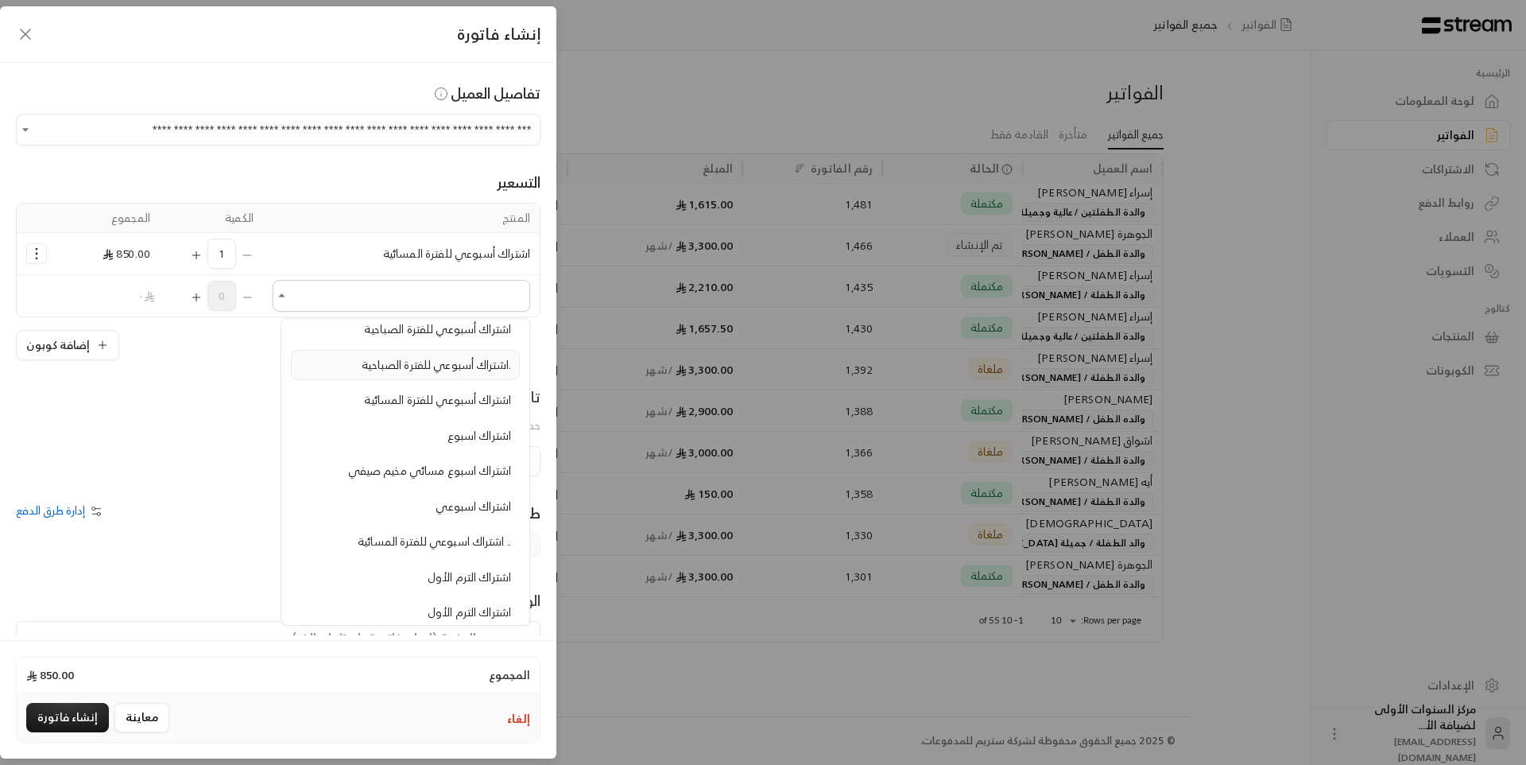
scroll to position [239, 0]
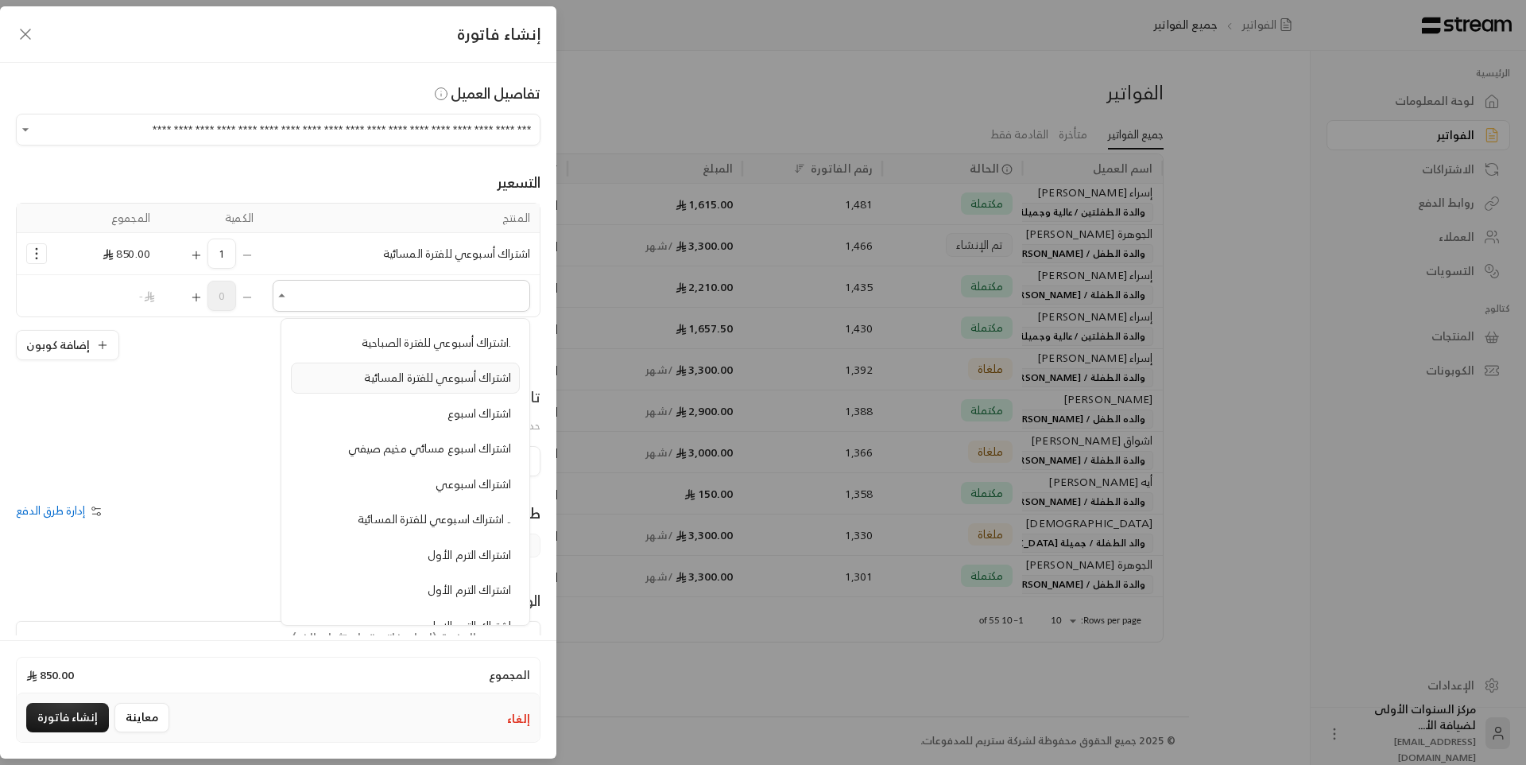
click at [422, 371] on span "اشتراك أسبوعي للفترة المسائية" at bounding box center [437, 377] width 147 height 20
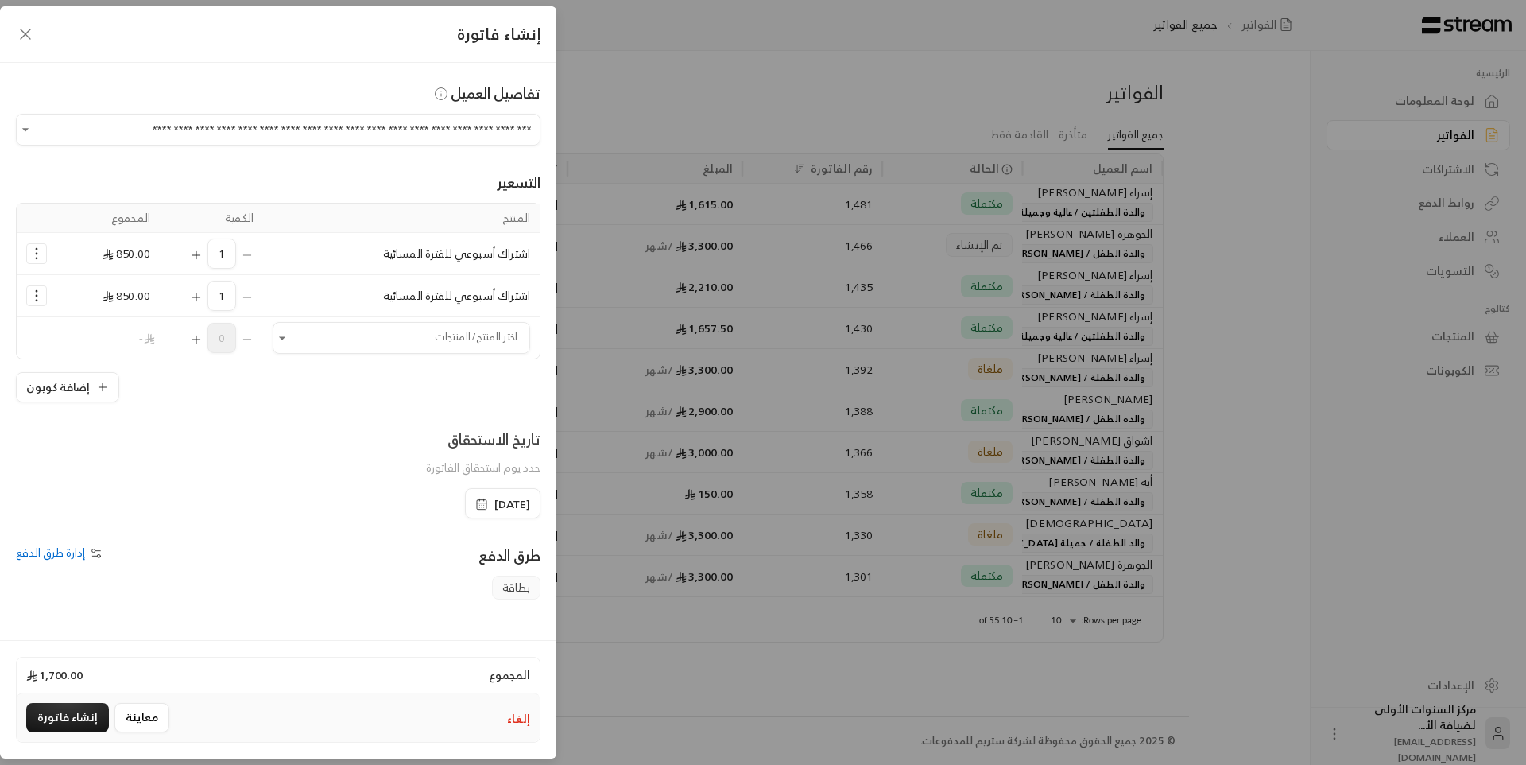
click at [45, 296] on icon "Selected Products" at bounding box center [37, 296] width 16 height 16
click at [98, 341] on span "إضافة كوبون" at bounding box center [99, 335] width 57 height 18
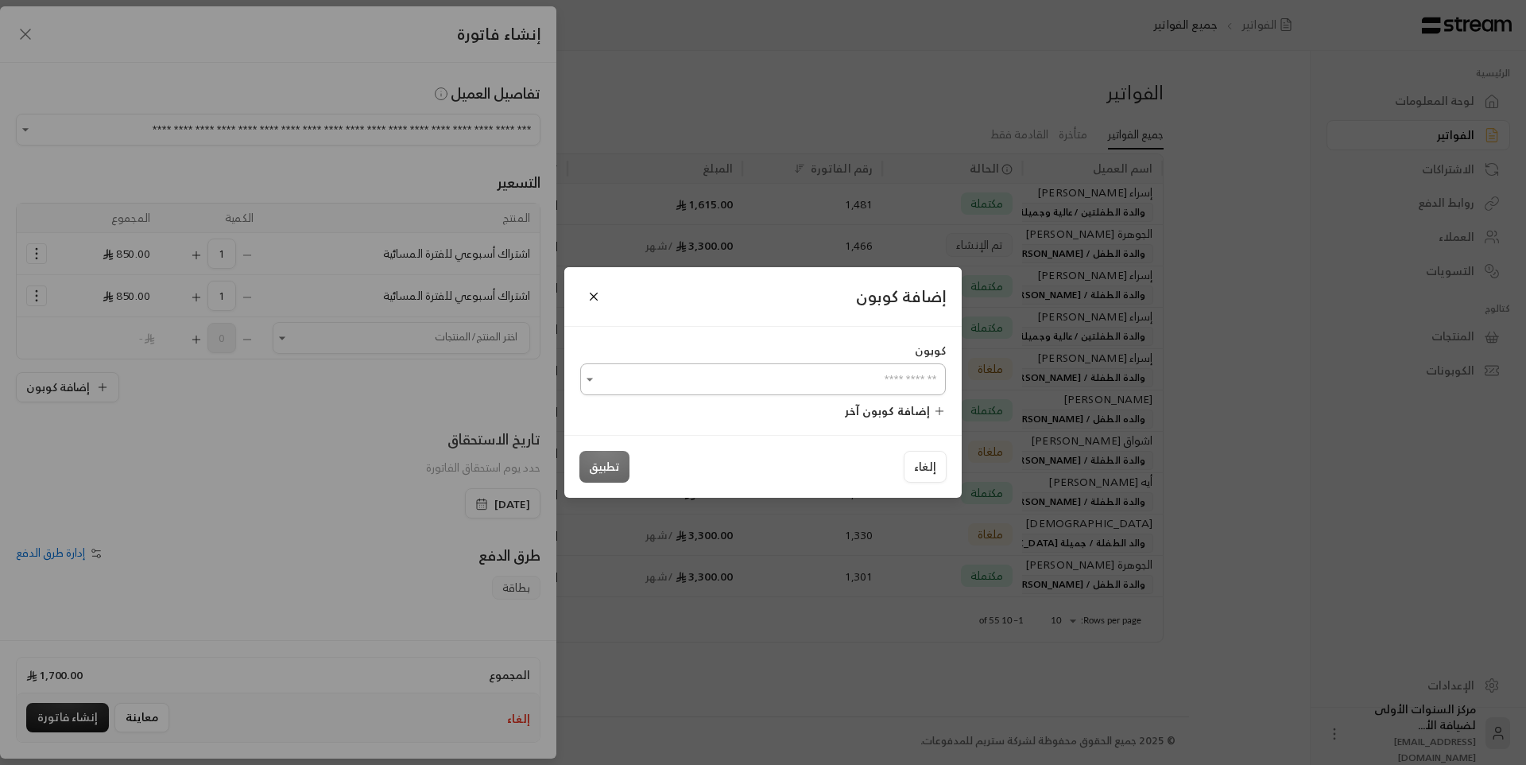
click at [666, 386] on input "اختر العميل" at bounding box center [763, 380] width 366 height 28
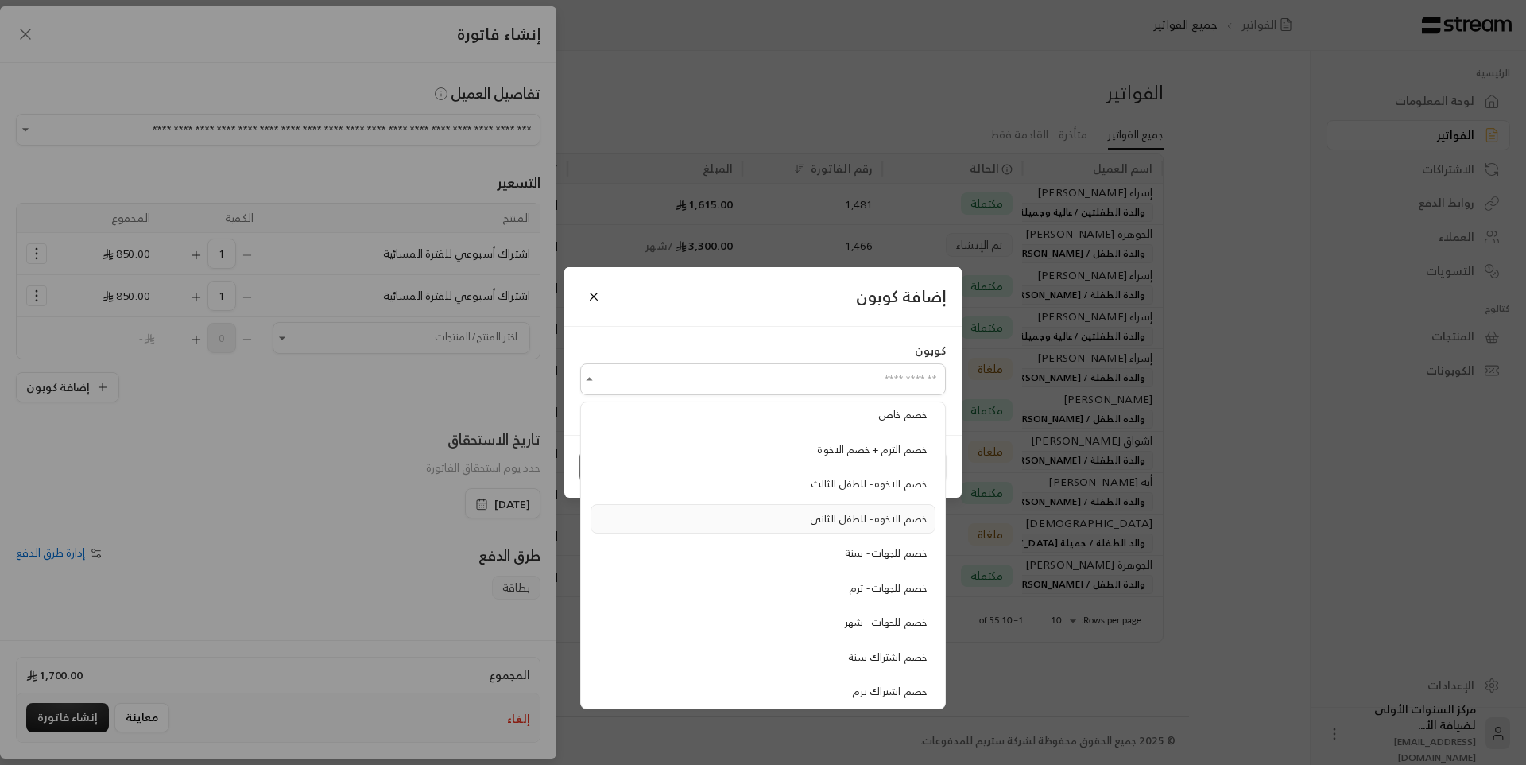
scroll to position [261, 0]
click at [809, 515] on div "خصم الاخوه - للطفل الثاني" at bounding box center [763, 514] width 328 height 16
type input "**********"
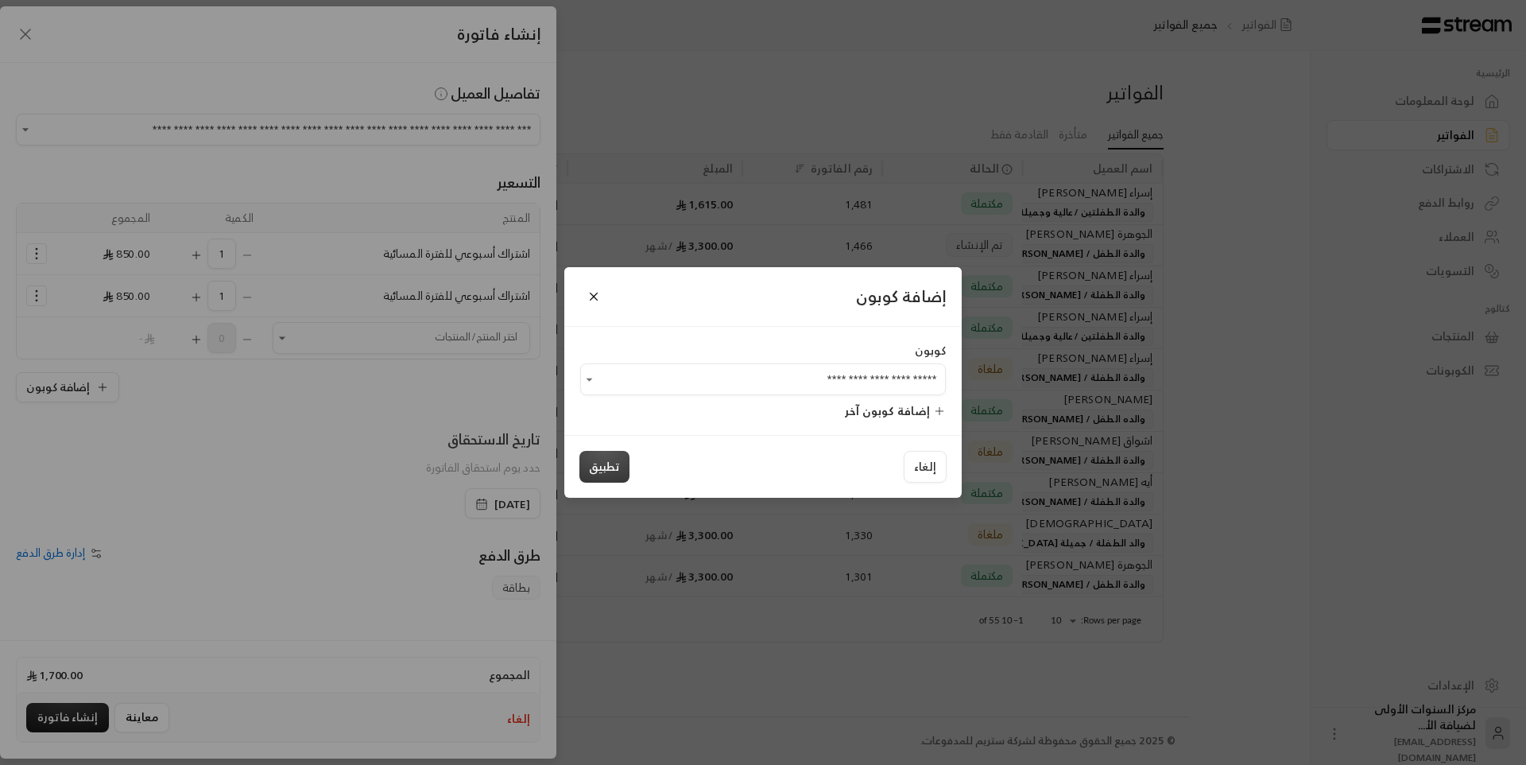
click at [584, 468] on button "تطبيق" at bounding box center [605, 467] width 50 height 32
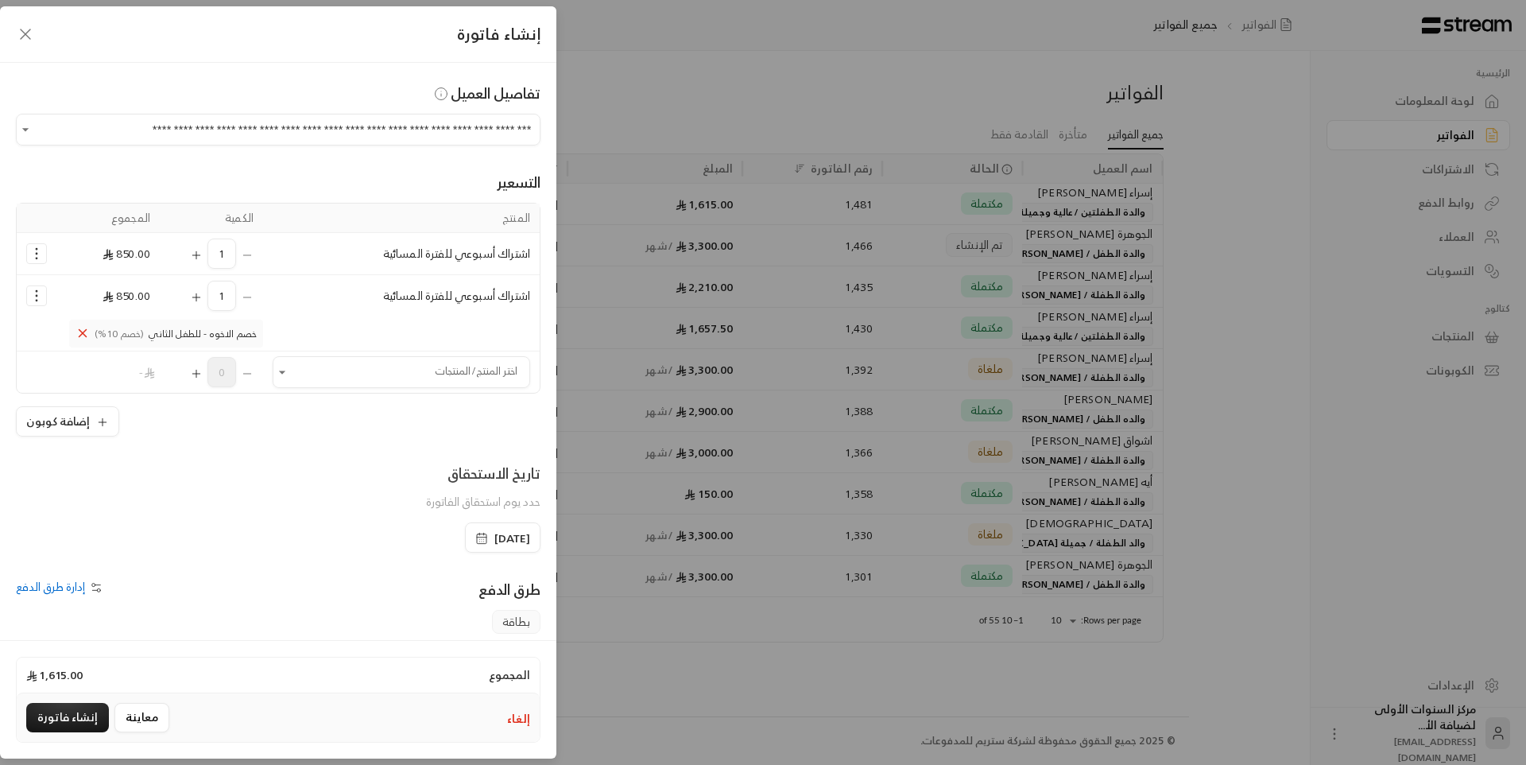
click at [494, 673] on span "المجموع" at bounding box center [509, 675] width 41 height 16
drag, startPoint x: 474, startPoint y: 625, endPoint x: 472, endPoint y: 714, distance: 89.1
click at [472, 635] on form "**********" at bounding box center [278, 320] width 557 height 629
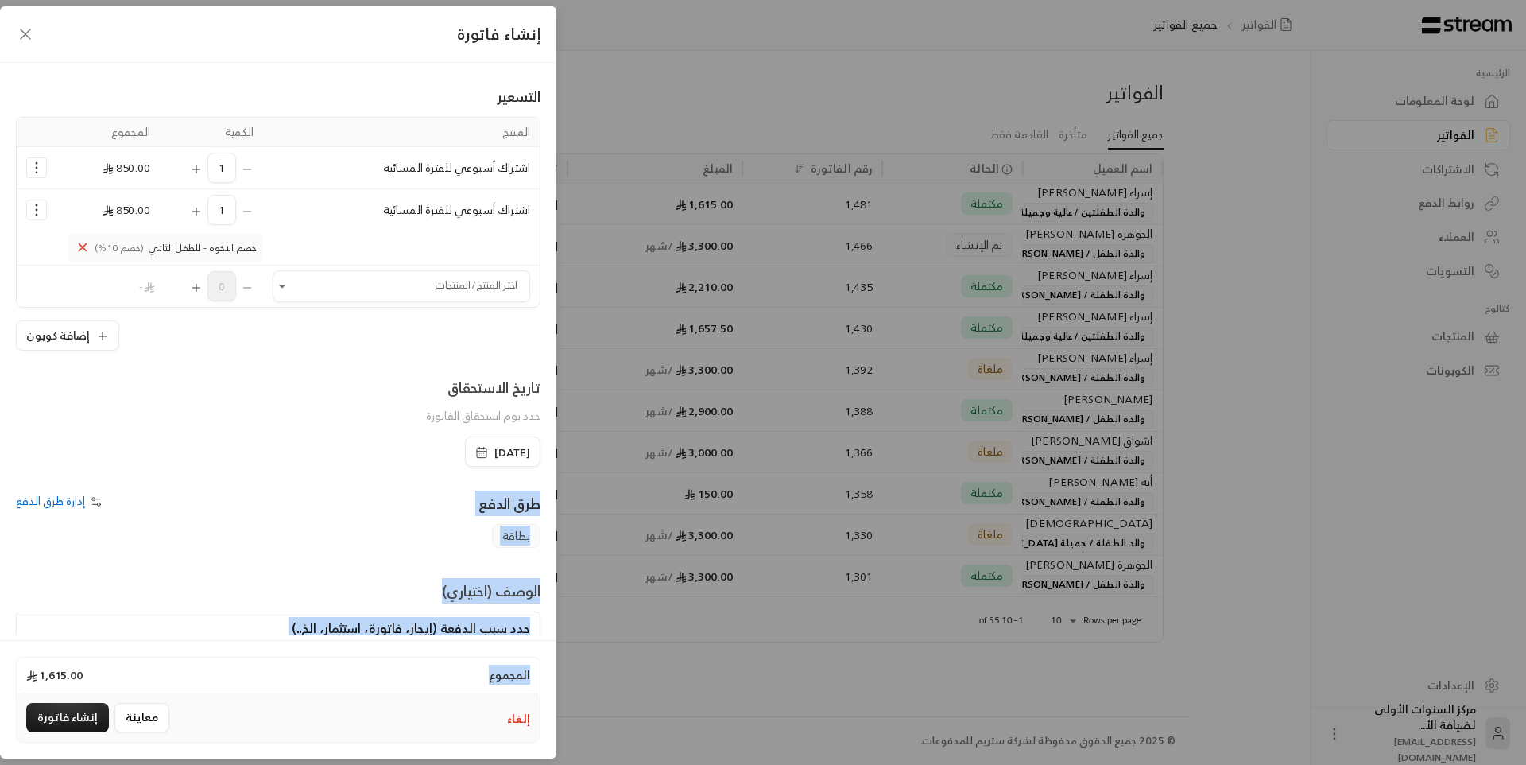
scroll to position [153, 0]
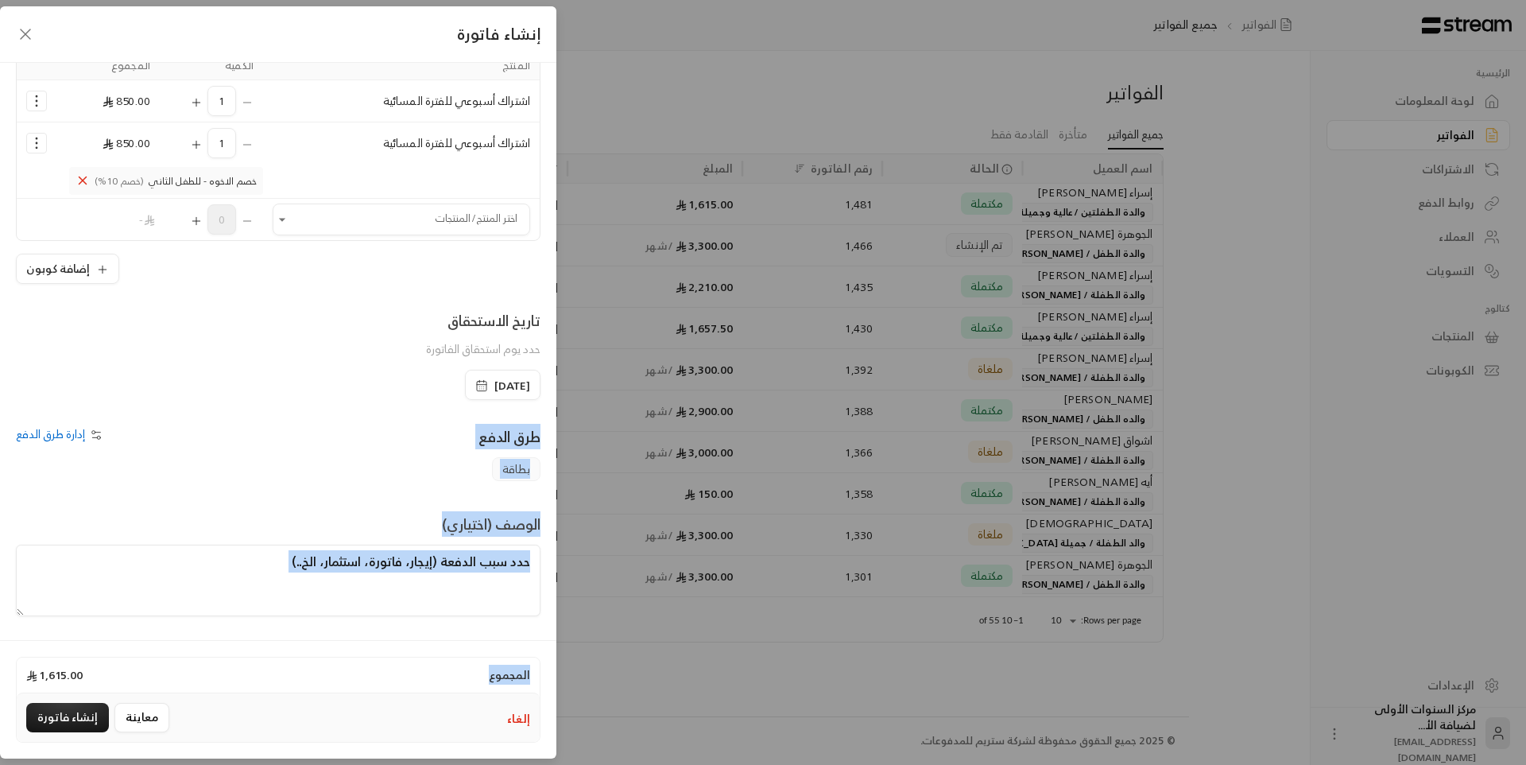
drag, startPoint x: 308, startPoint y: 448, endPoint x: 340, endPoint y: 657, distance: 210.7
click at [340, 635] on form "**********" at bounding box center [278, 320] width 557 height 629
click at [406, 579] on textarea at bounding box center [278, 581] width 525 height 72
type textarea "من تاريخ [DATE] حتى تاريخ"
click at [366, 519] on div "الوصف (اختياري) من تاريخ [DATE] حتى تاريخ" at bounding box center [278, 564] width 541 height 103
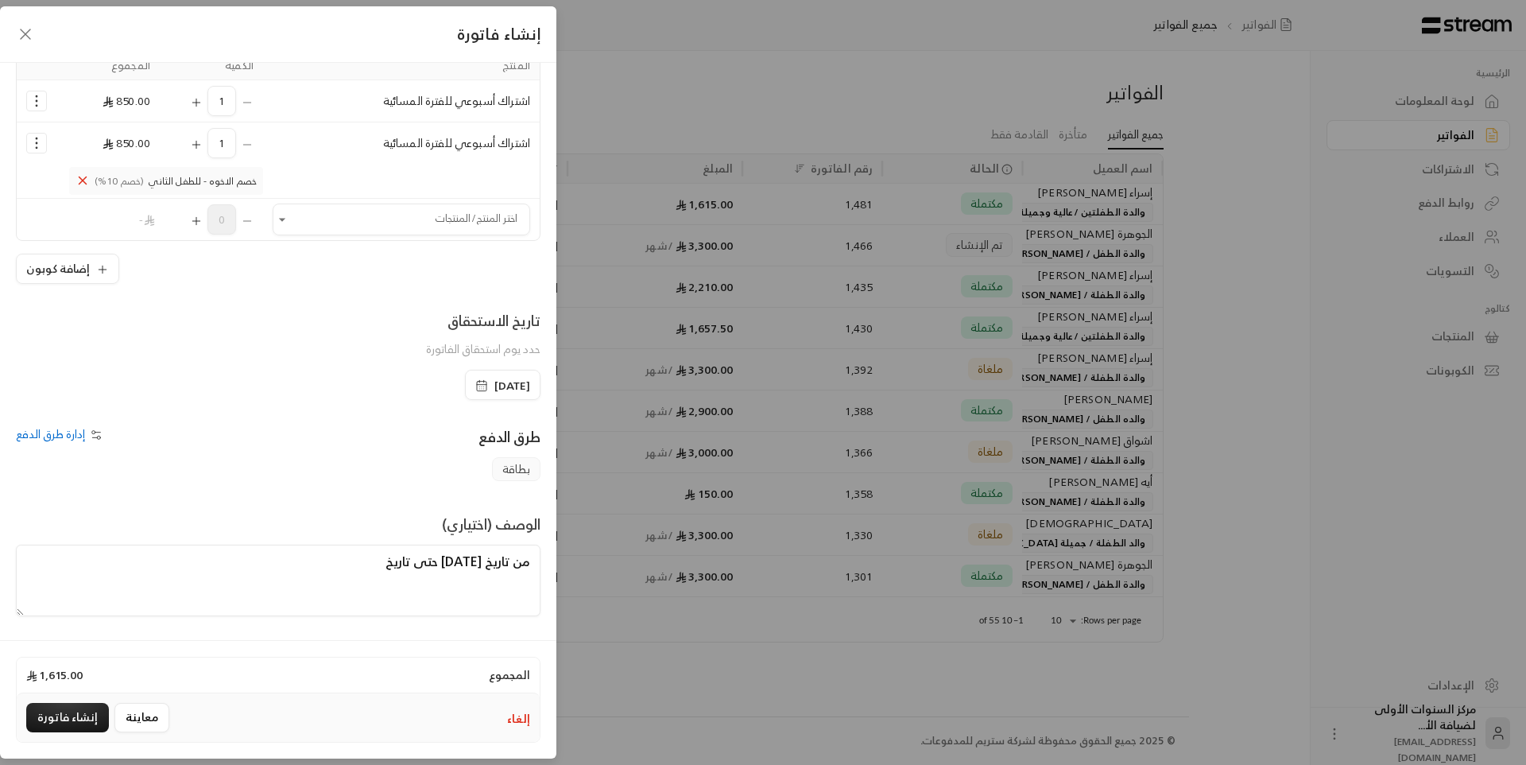
click at [366, 519] on div "الوصف (اختياري) من تاريخ [DATE] حتى تاريخ" at bounding box center [278, 564] width 541 height 103
click at [42, 100] on icon "Selected Products" at bounding box center [37, 101] width 16 height 16
click at [88, 167] on link "إزالة المنتج" at bounding box center [86, 169] width 99 height 28
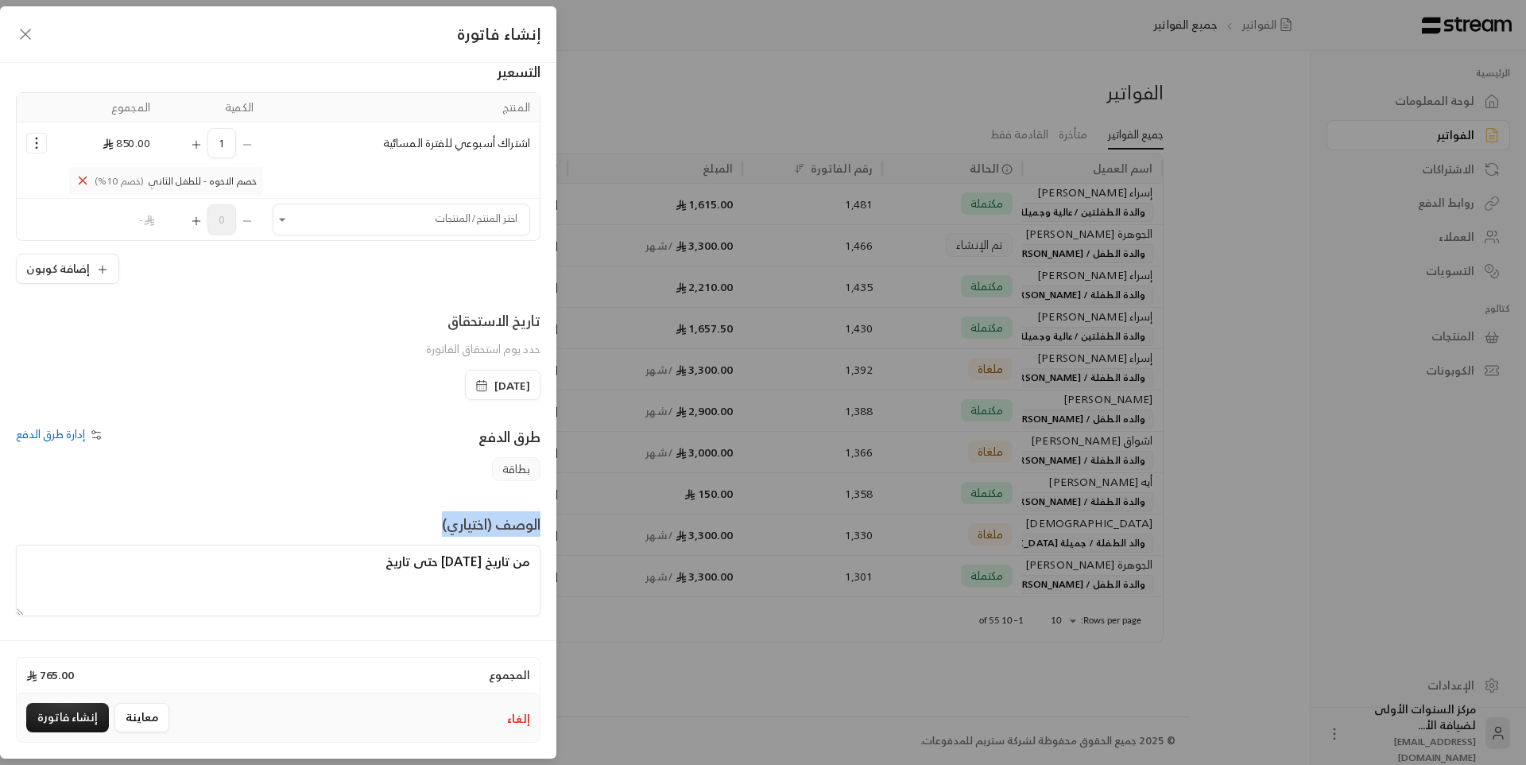
click at [45, 149] on icon "Selected Products" at bounding box center [37, 143] width 16 height 16
click at [123, 219] on span "إزالة المنتج" at bounding box center [105, 210] width 45 height 18
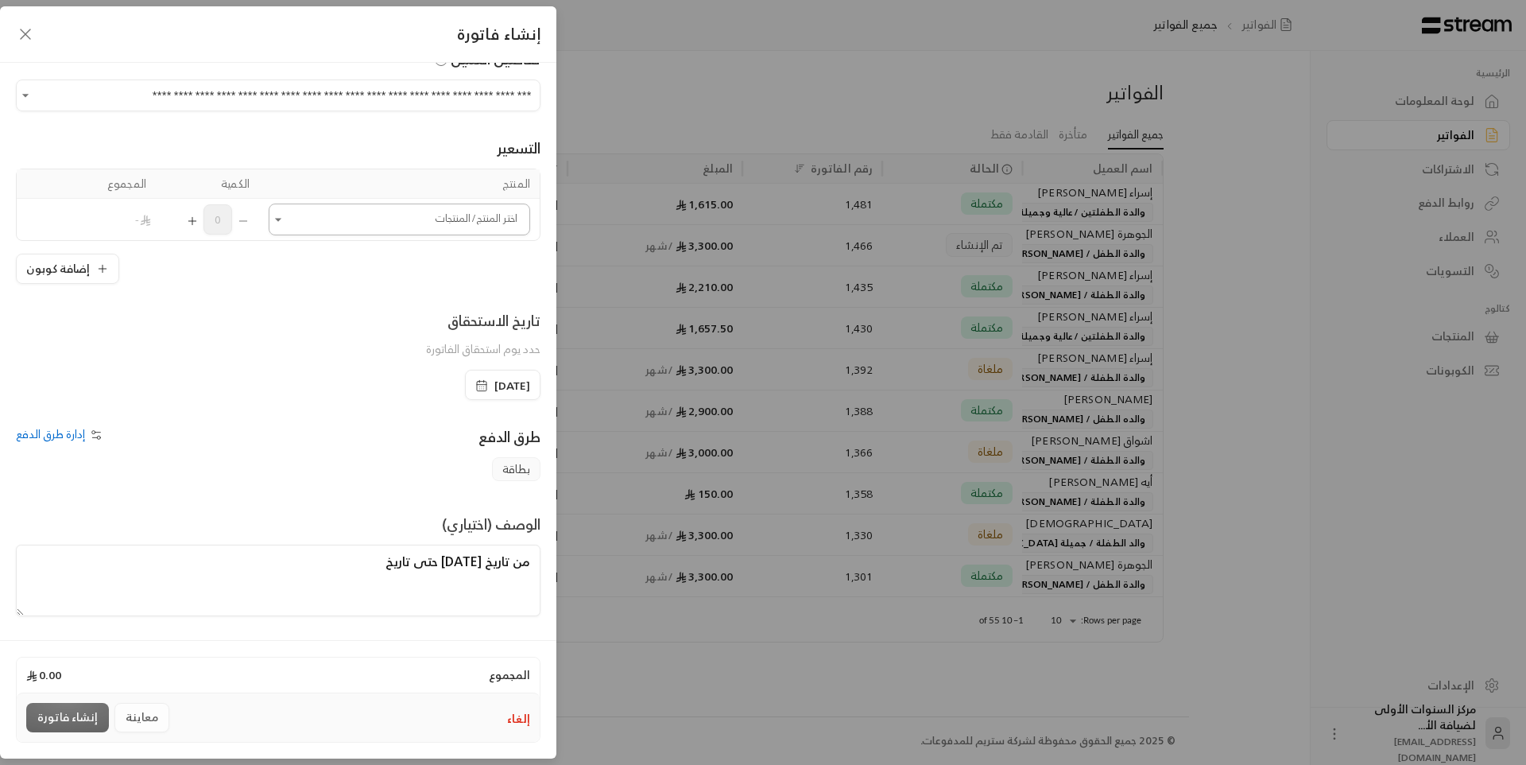
click at [431, 231] on input "اختر العميل" at bounding box center [400, 220] width 262 height 28
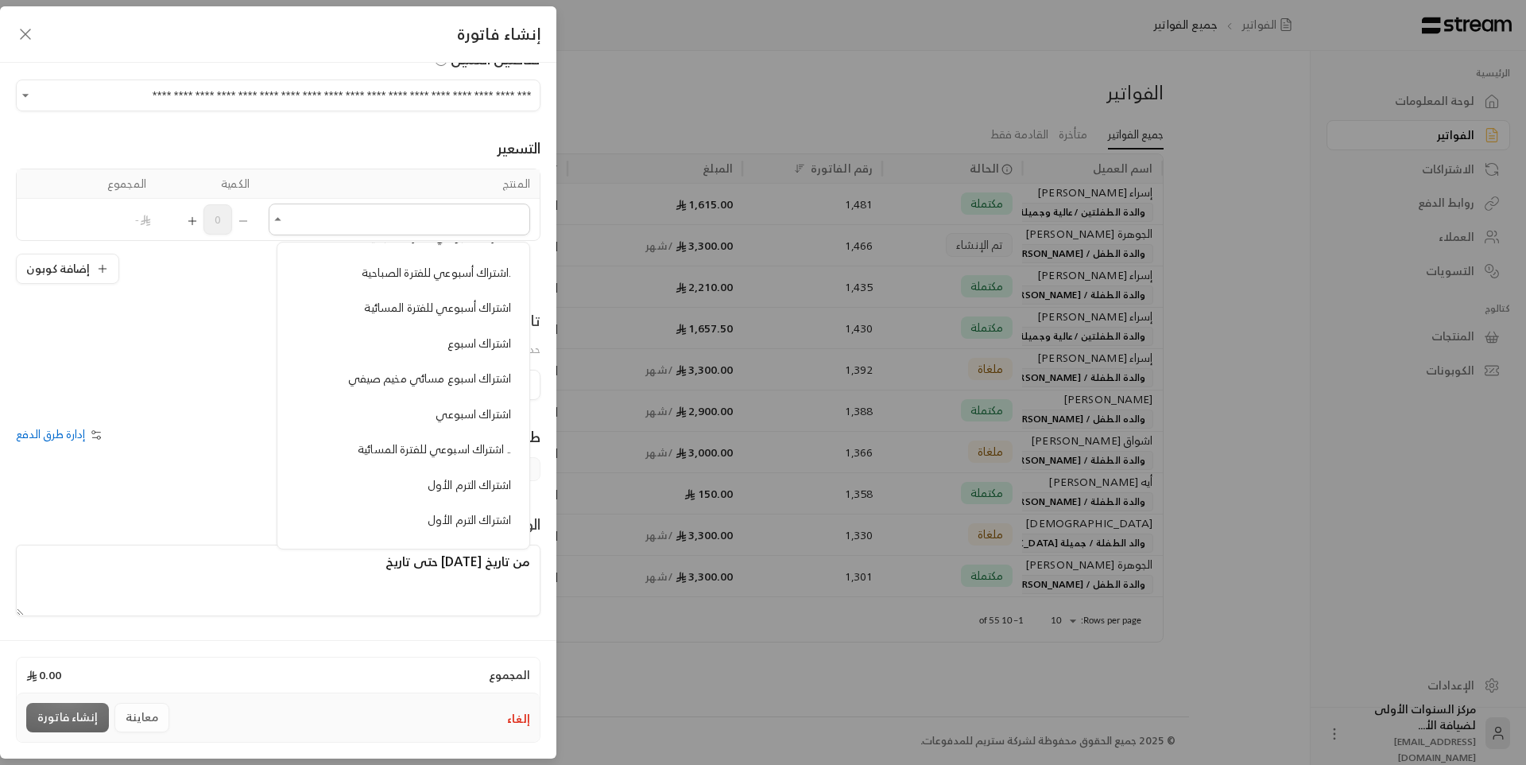
scroll to position [239, 0]
